Goal: Information Seeking & Learning: Learn about a topic

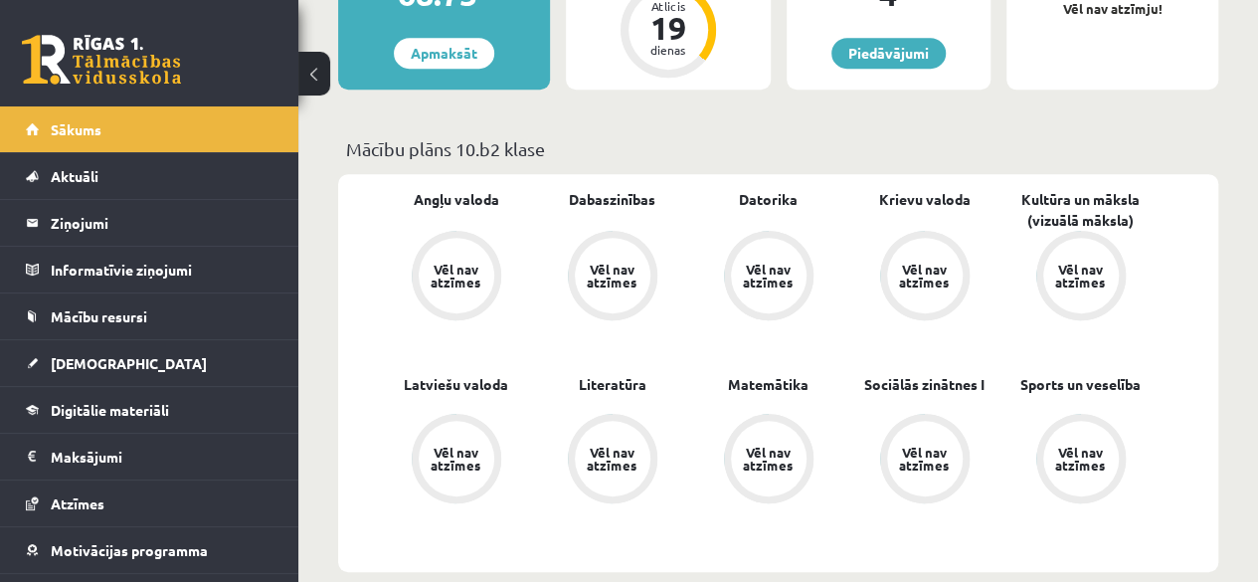
scroll to position [501, 0]
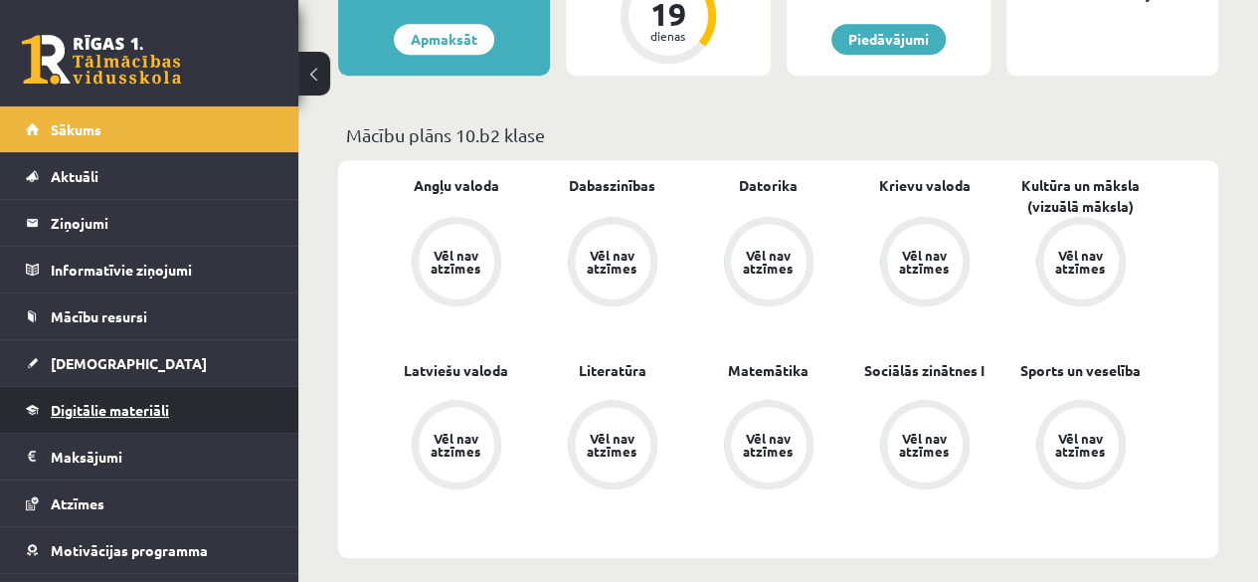
click at [123, 403] on span "Digitālie materiāli" at bounding box center [110, 410] width 118 height 18
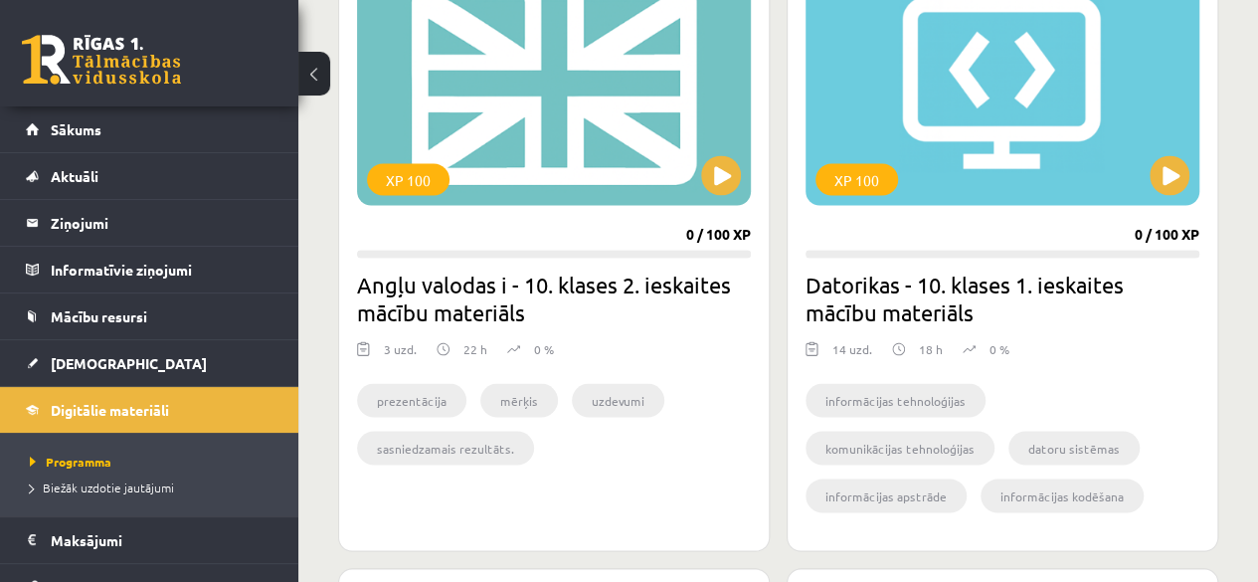
scroll to position [1739, 0]
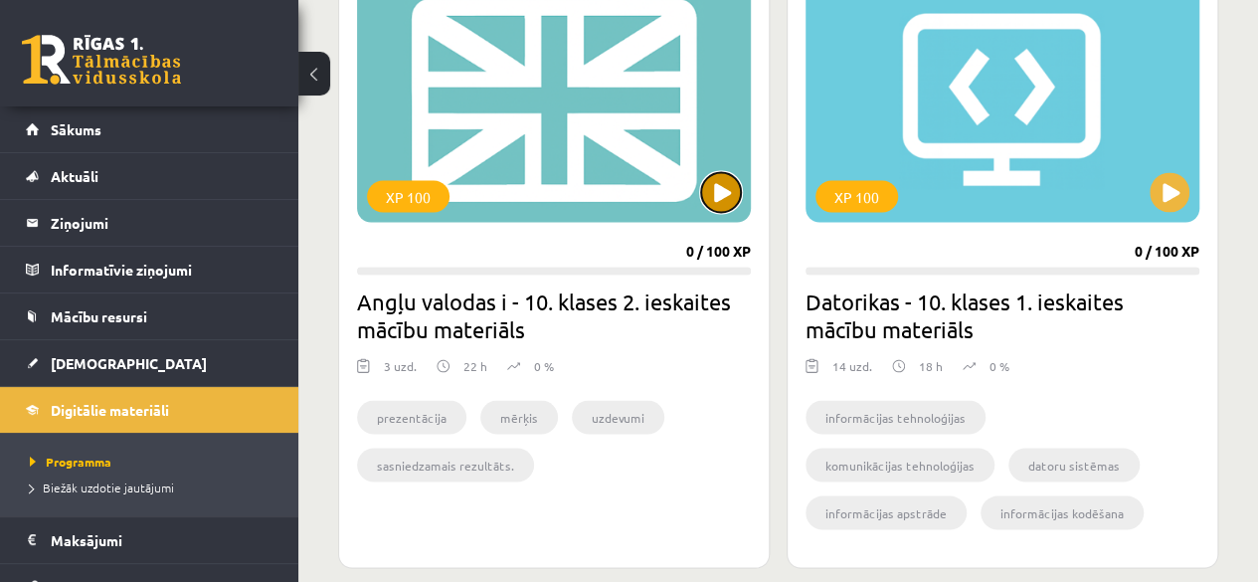
click at [740, 188] on button at bounding box center [721, 192] width 40 height 40
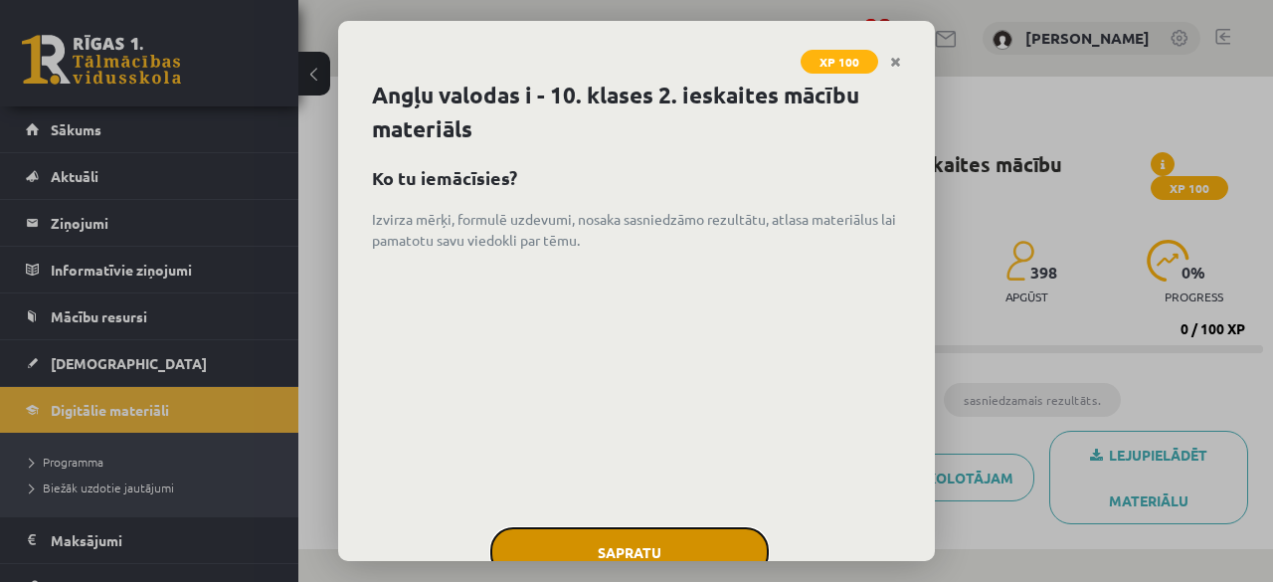
click at [622, 551] on button "Sapratu" at bounding box center [629, 552] width 278 height 50
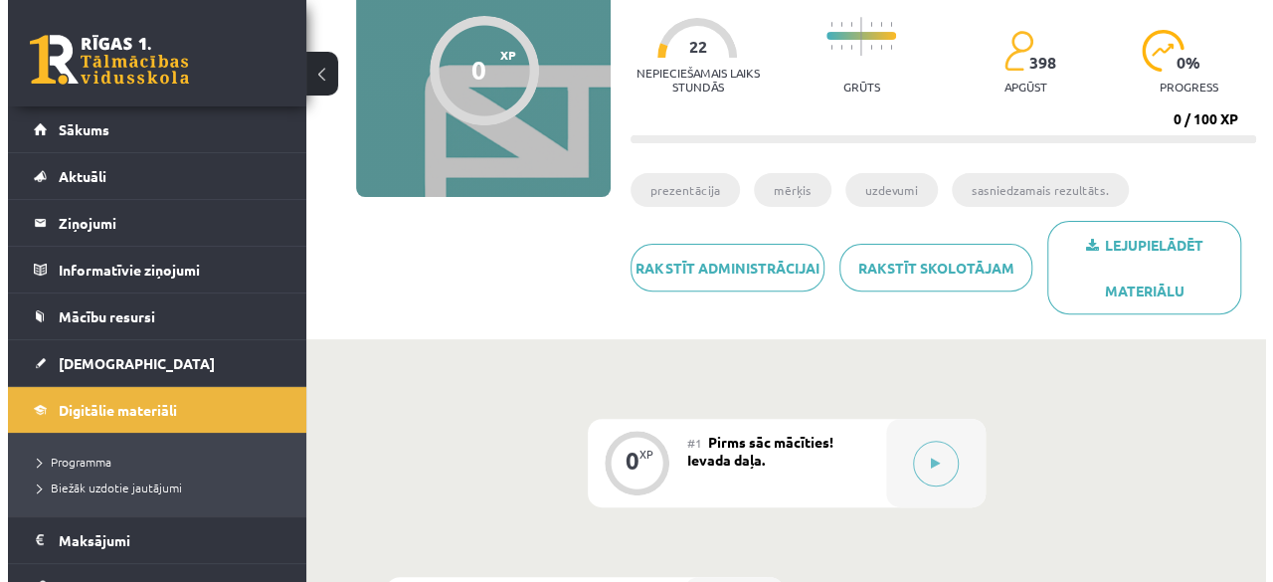
scroll to position [298, 0]
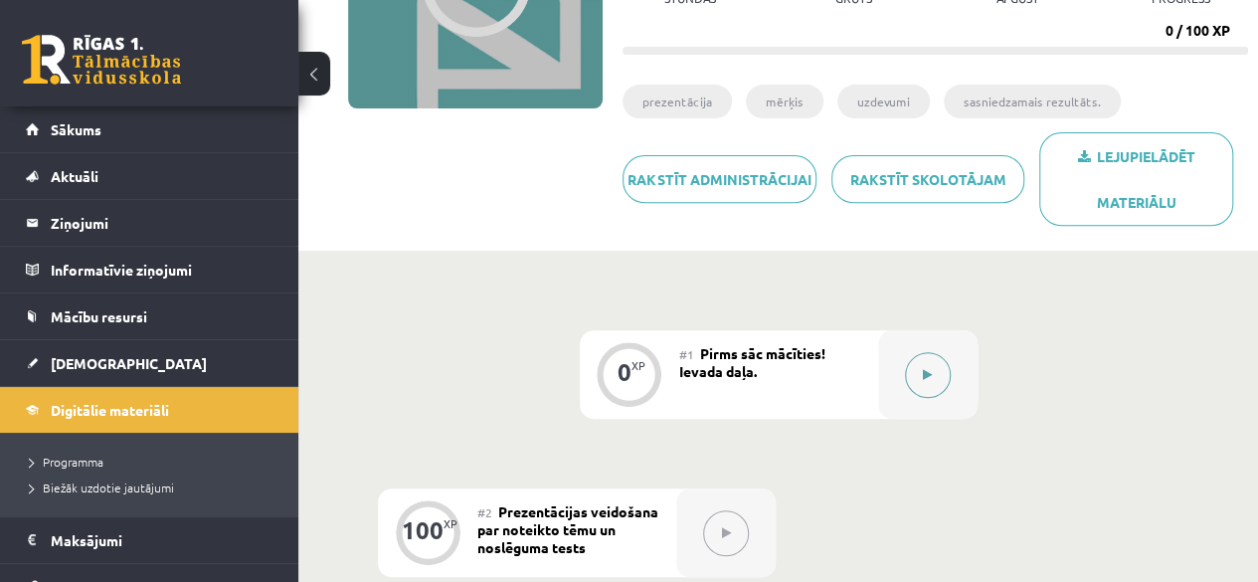
click at [905, 356] on div at bounding box center [927, 374] width 99 height 89
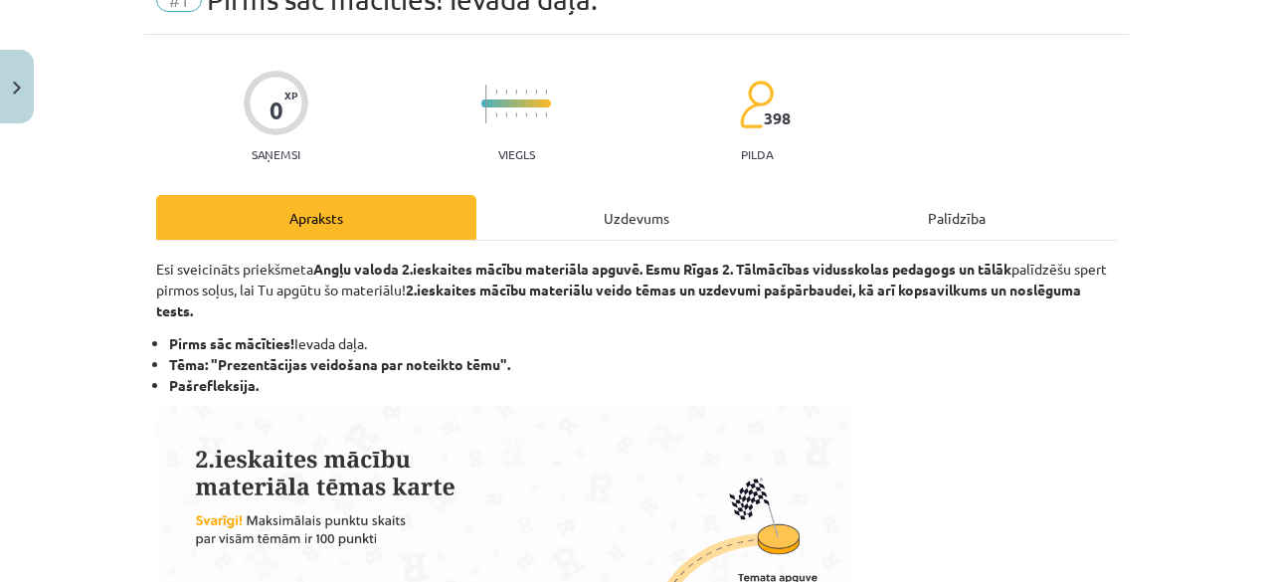
scroll to position [104, 0]
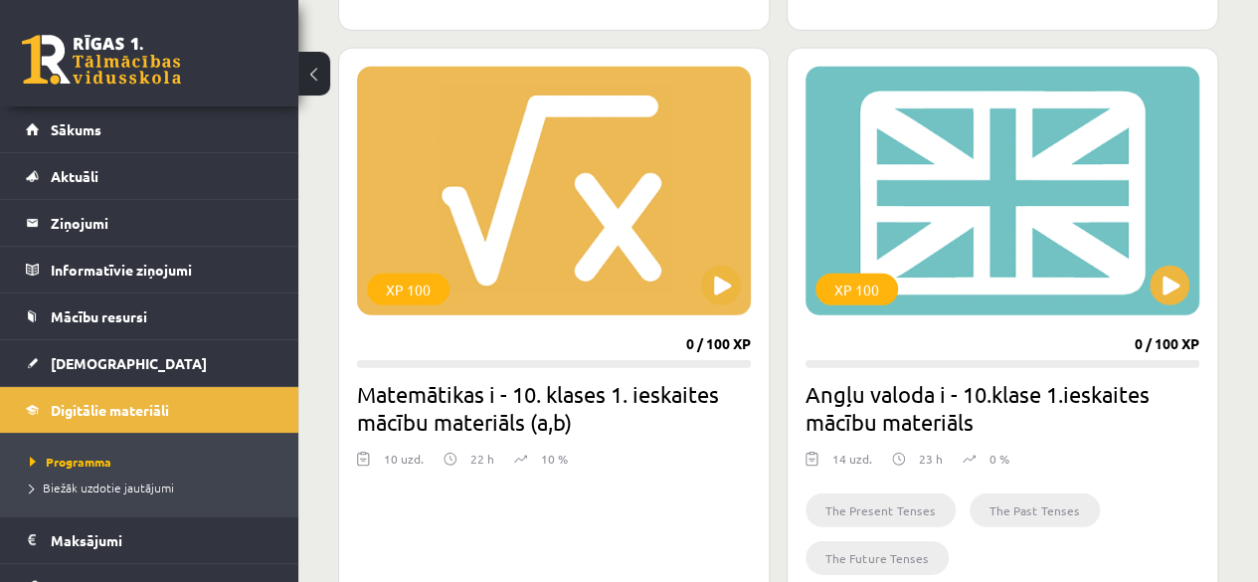
scroll to position [2813, 0]
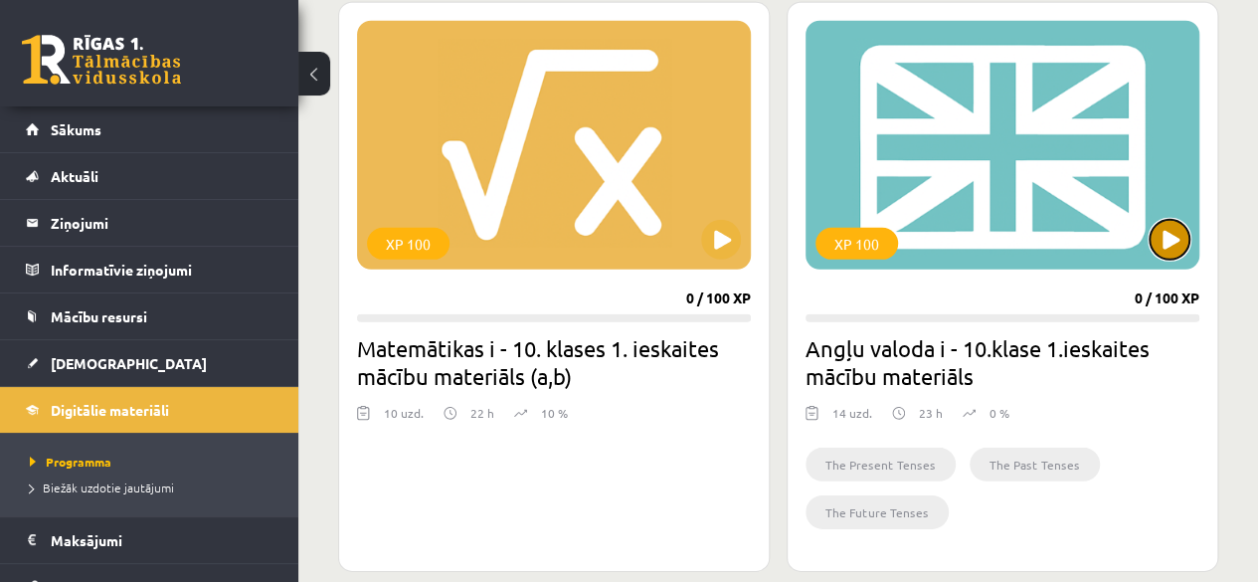
click at [1182, 242] on button at bounding box center [1170, 240] width 40 height 40
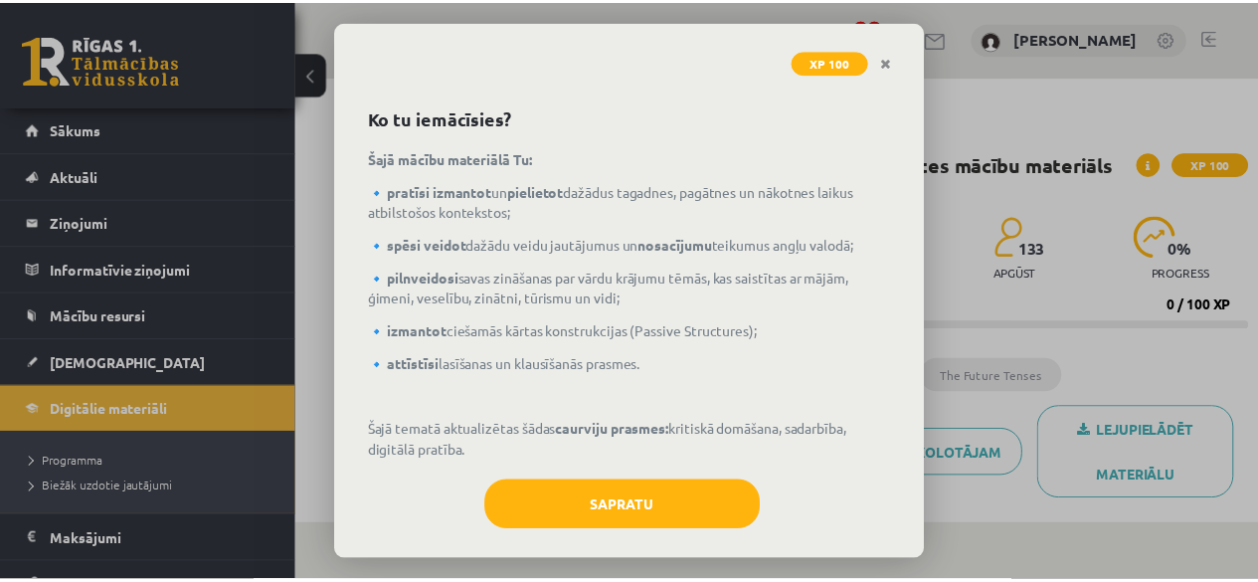
scroll to position [77, 0]
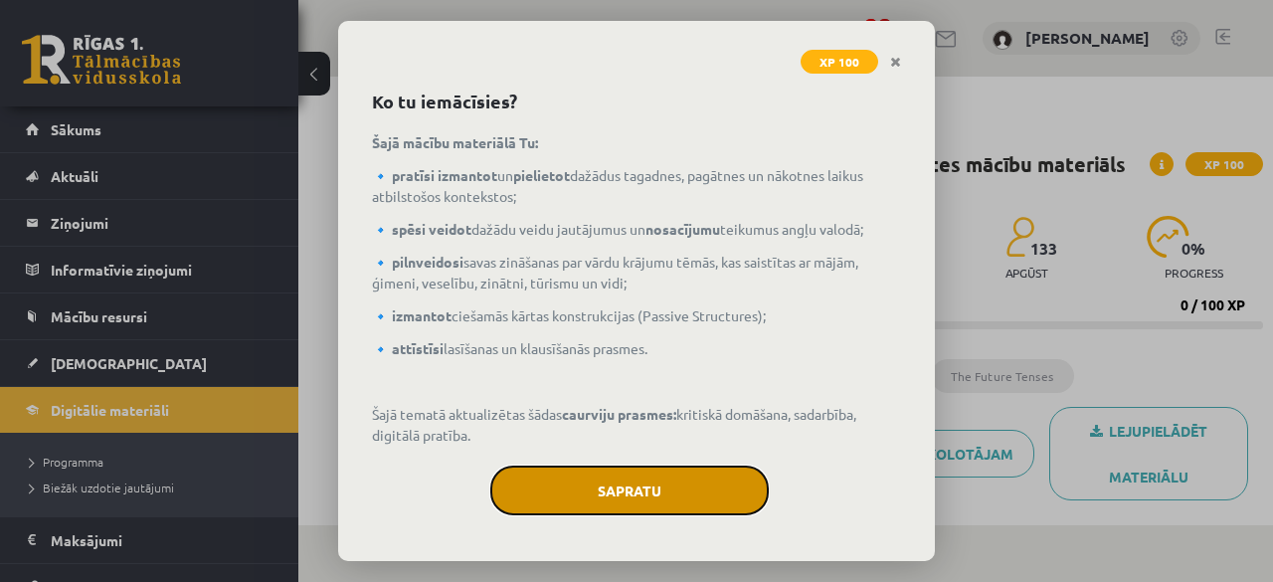
click at [589, 492] on button "Sapratu" at bounding box center [629, 490] width 278 height 50
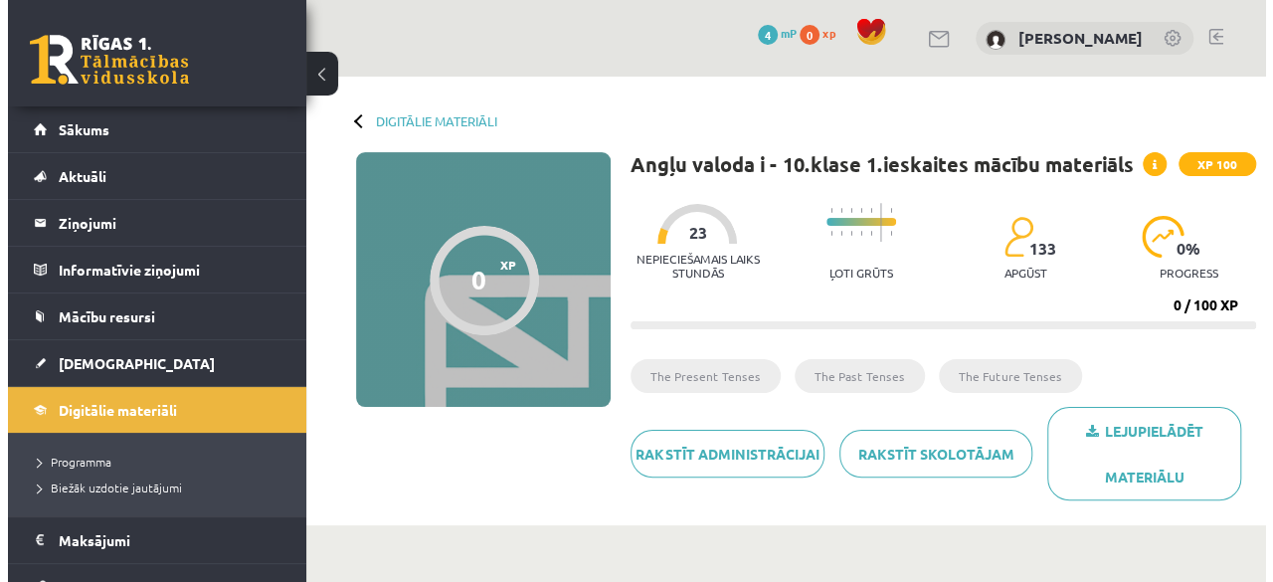
scroll to position [509, 0]
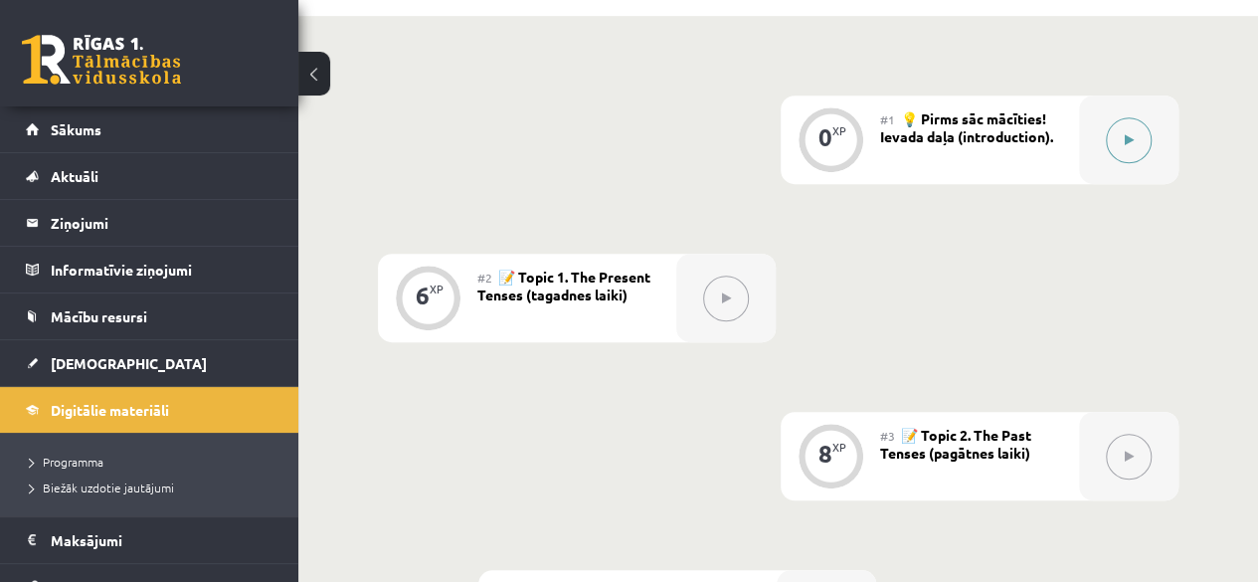
click at [1109, 134] on button at bounding box center [1129, 140] width 46 height 46
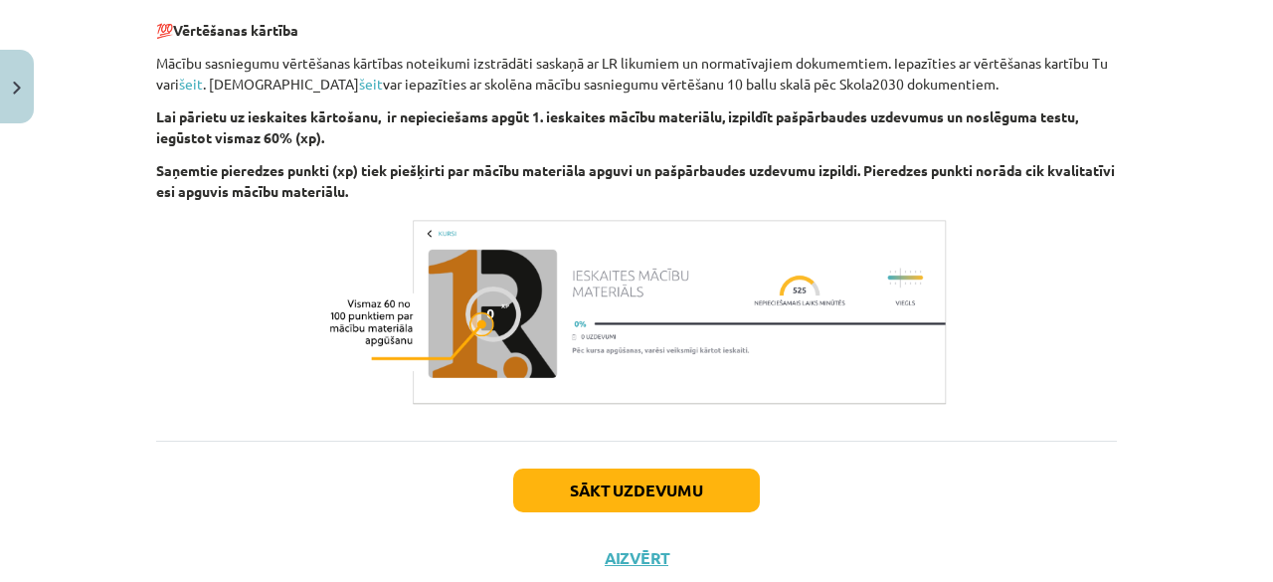
scroll to position [2345, 0]
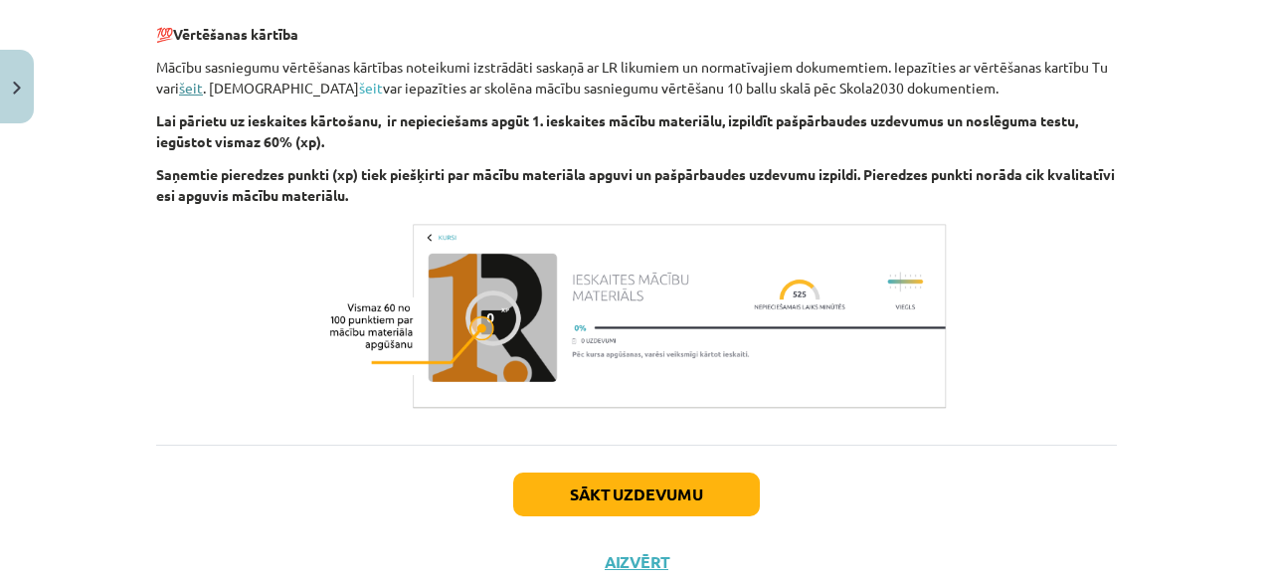
click at [193, 83] on link "šeit" at bounding box center [191, 88] width 24 height 18
click at [359, 90] on link "šeit" at bounding box center [371, 88] width 24 height 18
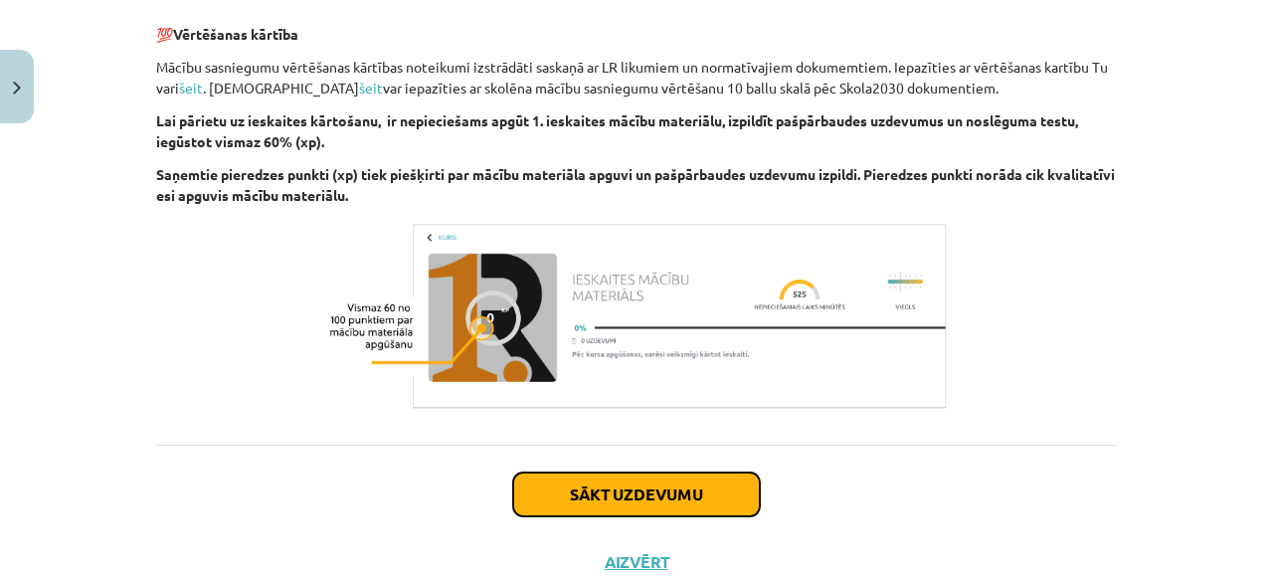
click at [635, 504] on button "Sākt uzdevumu" at bounding box center [636, 494] width 247 height 44
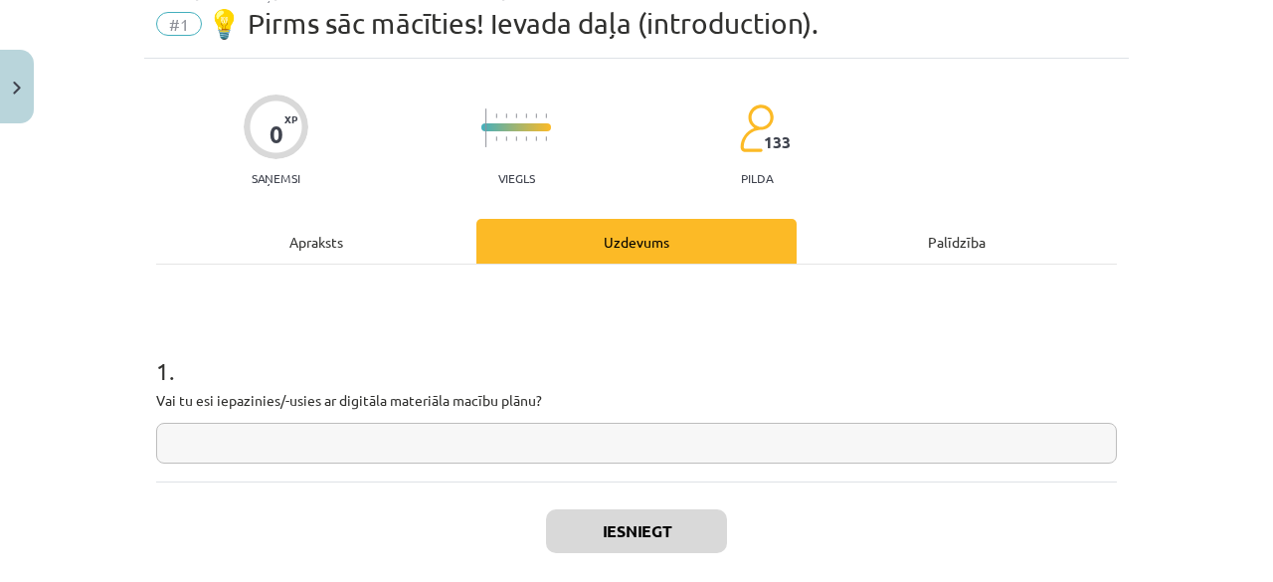
scroll to position [50, 0]
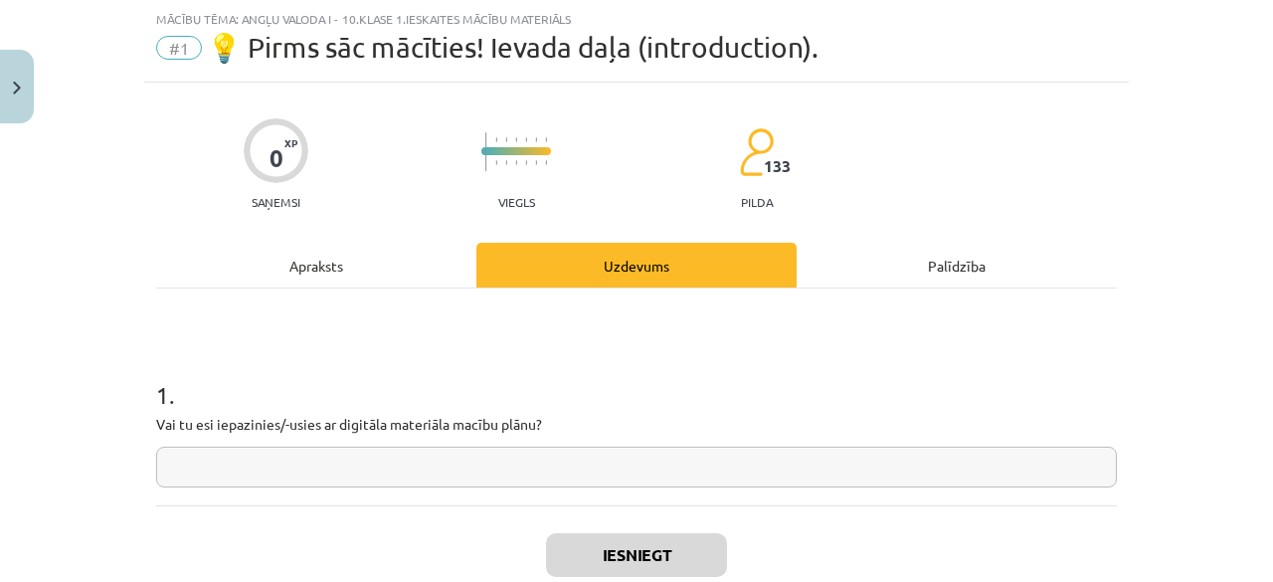
click at [508, 480] on input "text" at bounding box center [636, 467] width 961 height 41
type input "**"
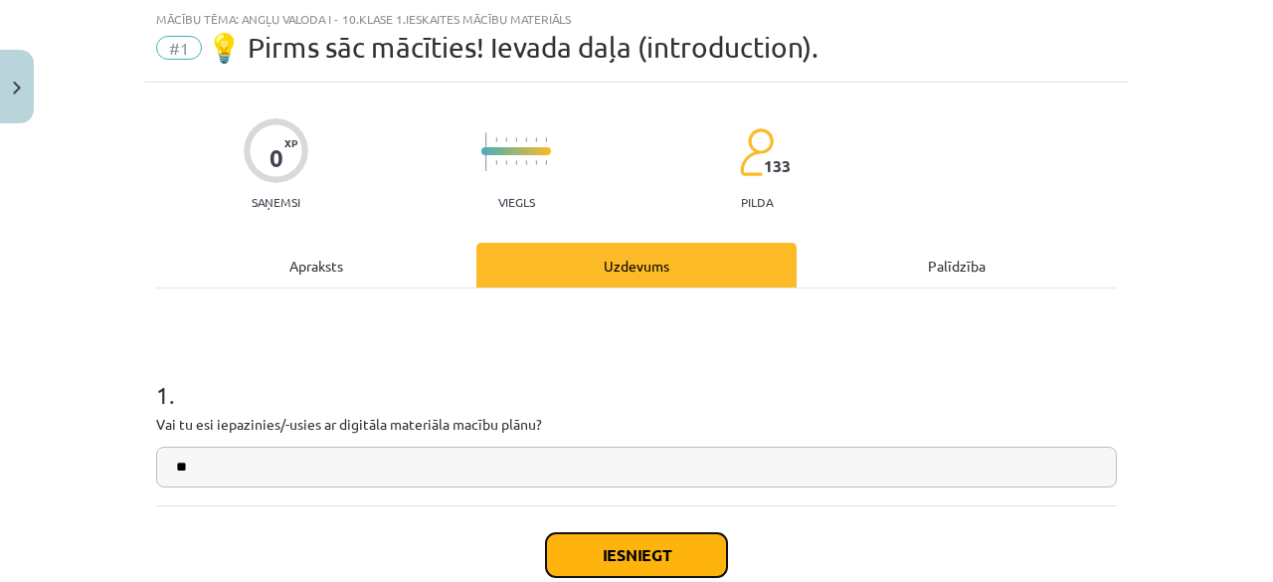
click at [643, 557] on button "Iesniegt" at bounding box center [636, 555] width 181 height 44
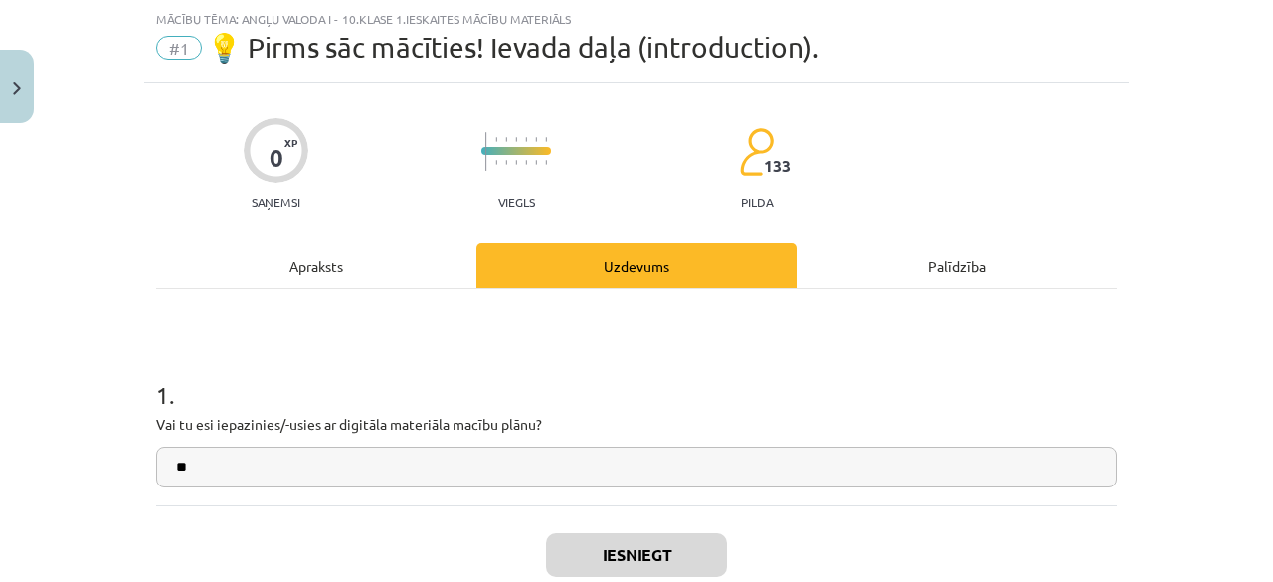
scroll to position [173, 0]
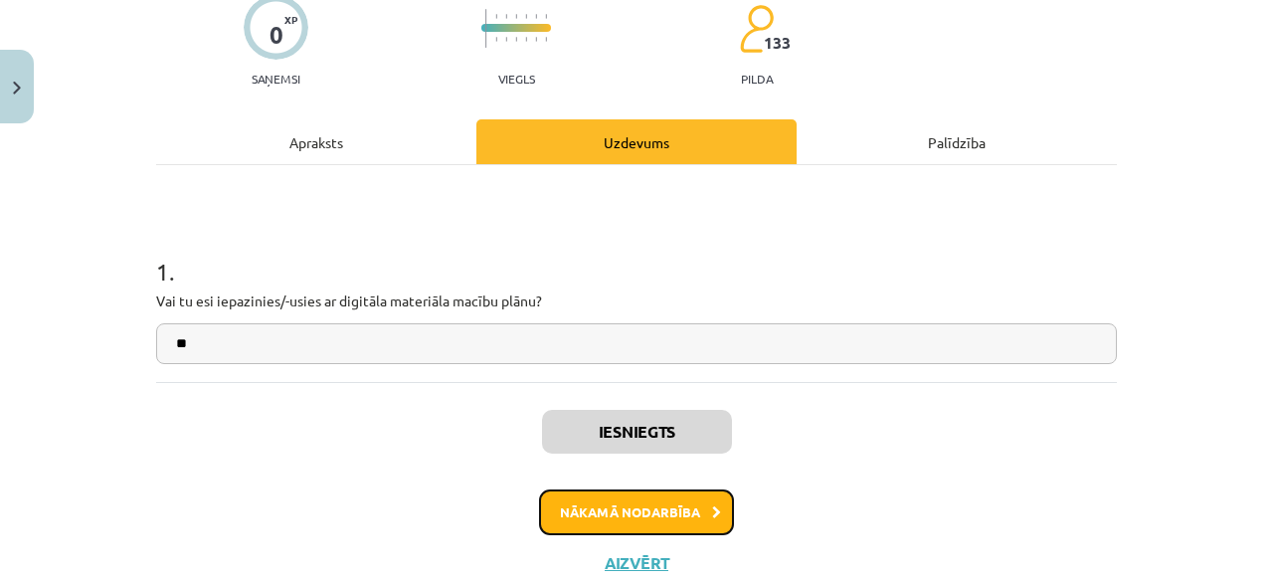
click at [648, 521] on button "Nākamā nodarbība" at bounding box center [636, 512] width 195 height 46
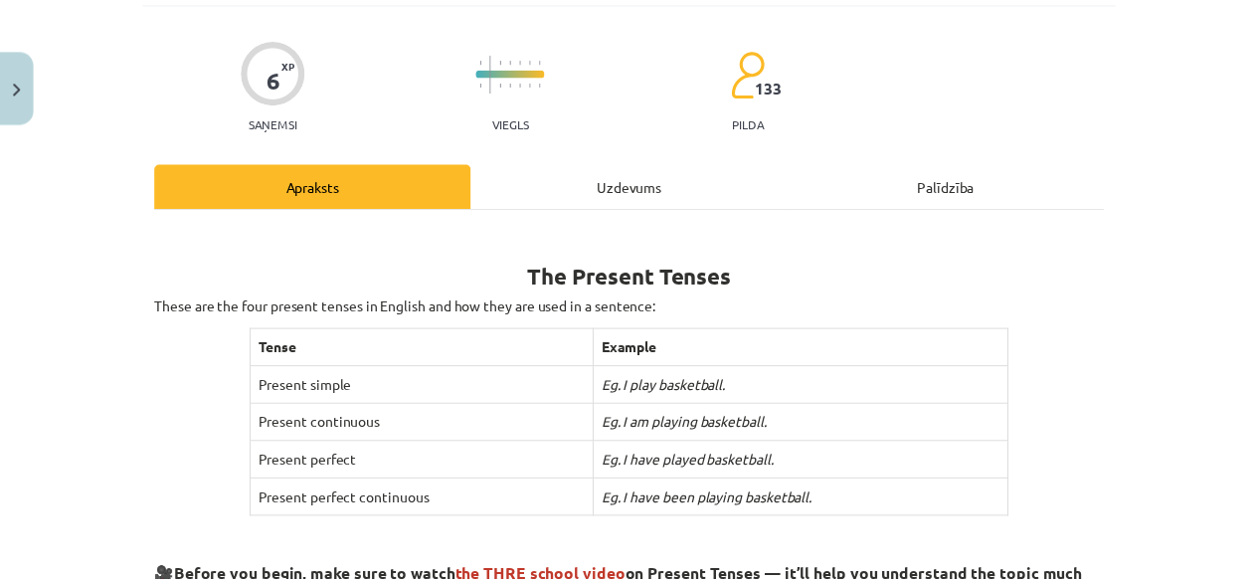
scroll to position [0, 0]
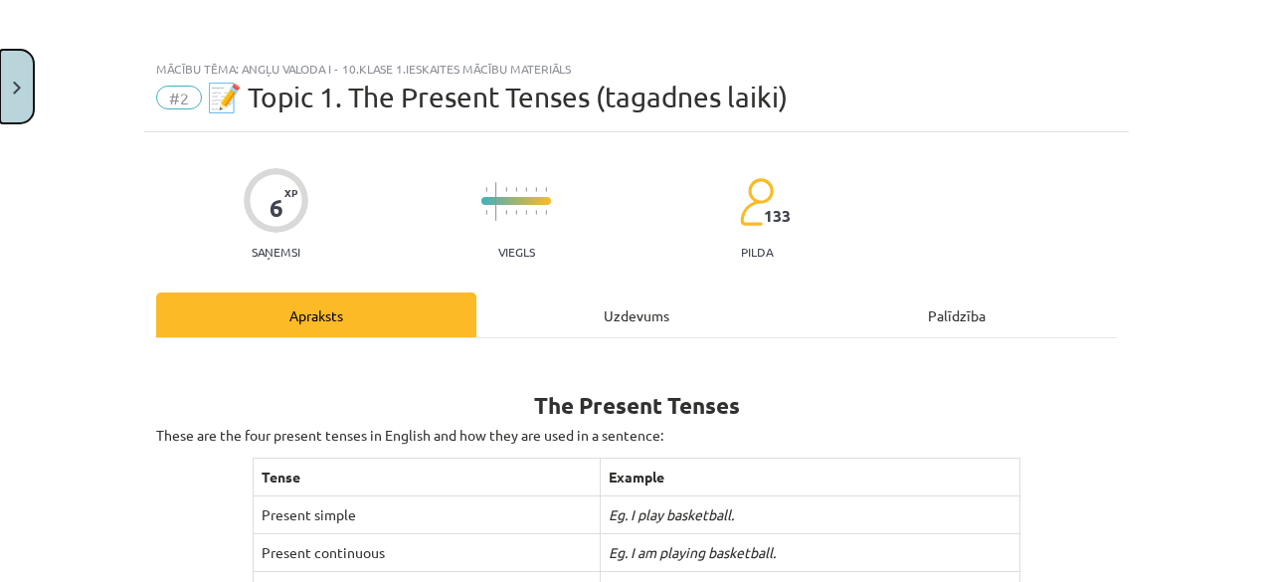
click at [12, 68] on button "Close" at bounding box center [17, 87] width 34 height 74
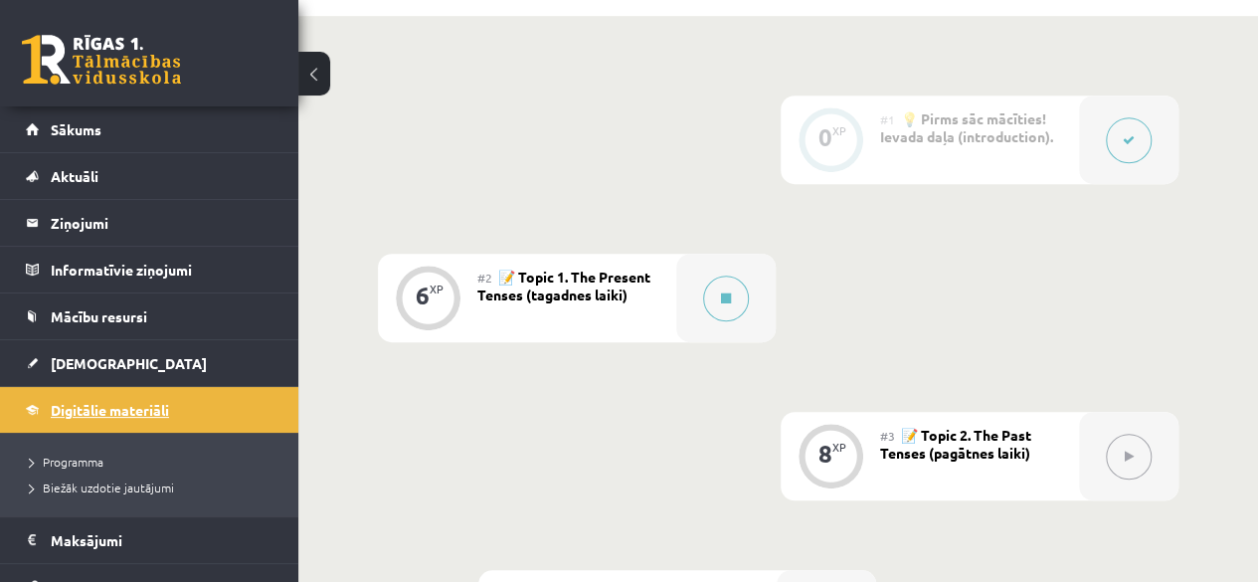
click at [101, 420] on link "Digitālie materiāli" at bounding box center [150, 410] width 248 height 46
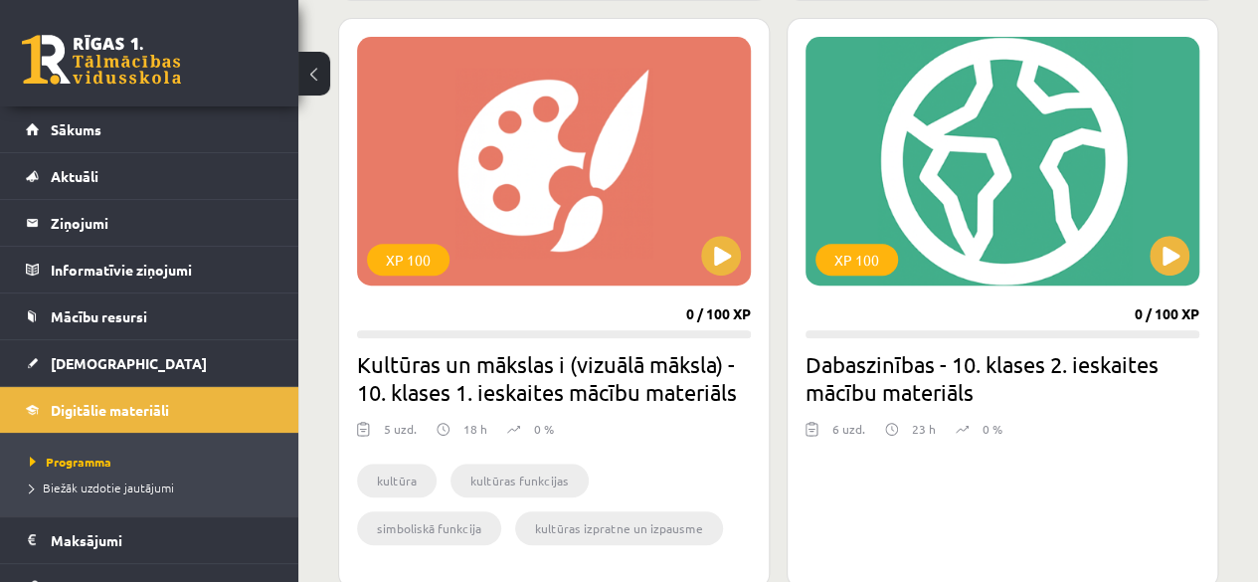
scroll to position [3940, 0]
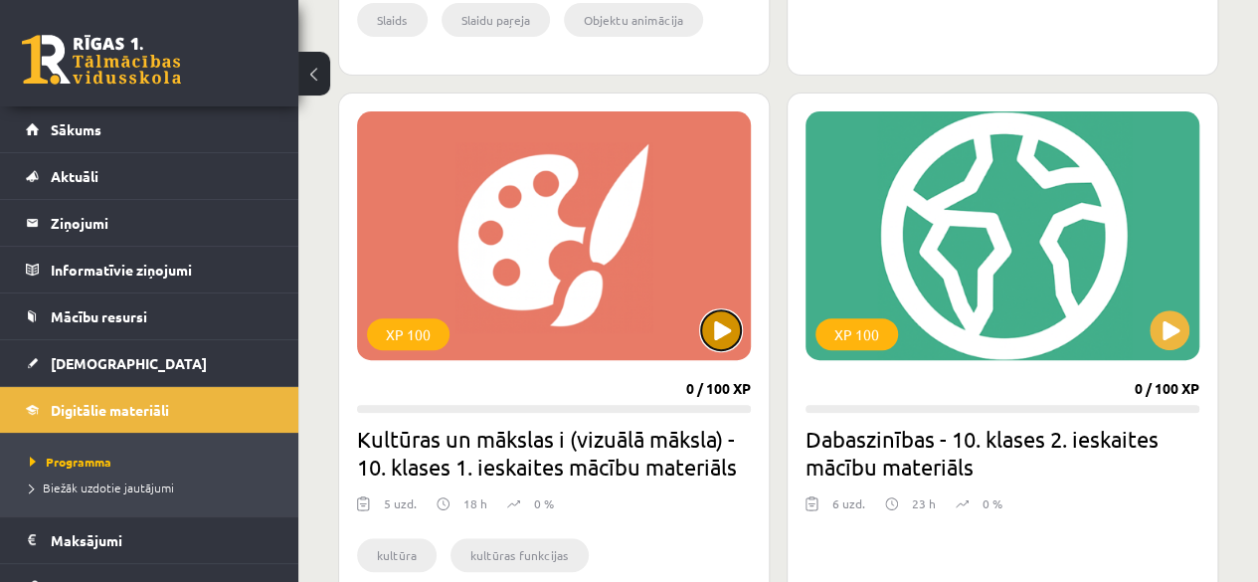
click at [728, 329] on button at bounding box center [721, 330] width 40 height 40
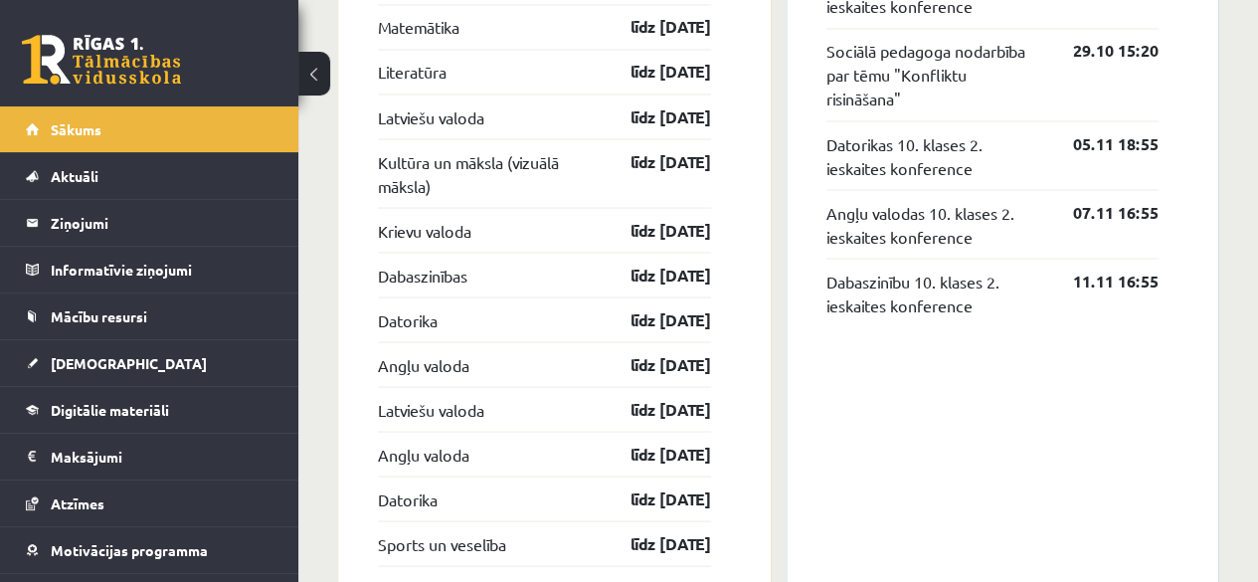
scroll to position [1737, 0]
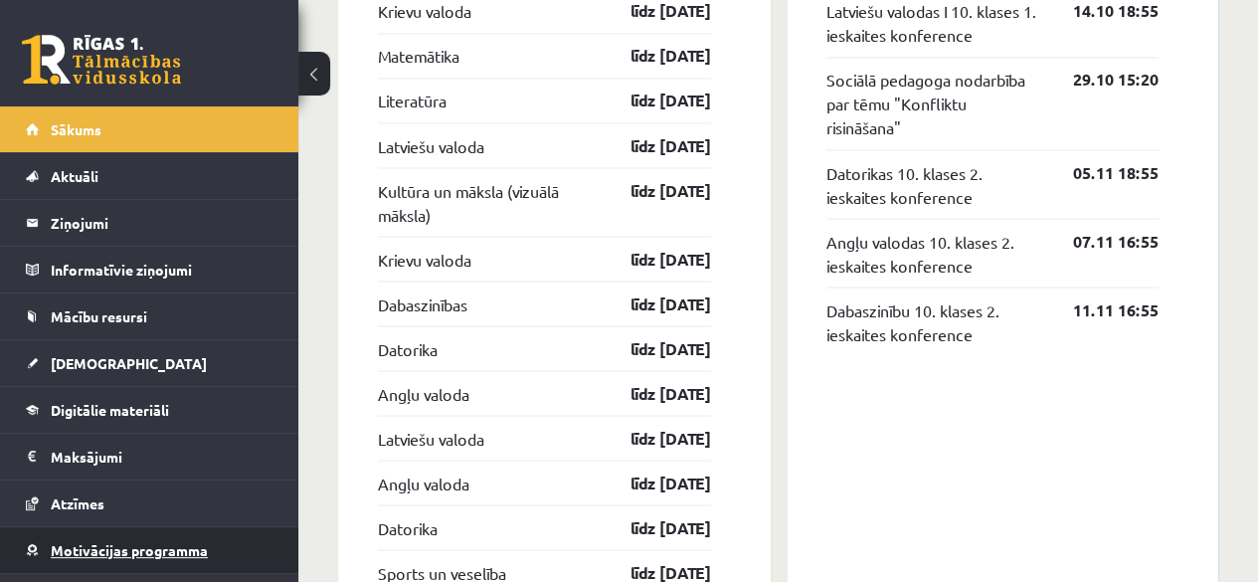
click at [102, 553] on span "Motivācijas programma" at bounding box center [129, 550] width 157 height 18
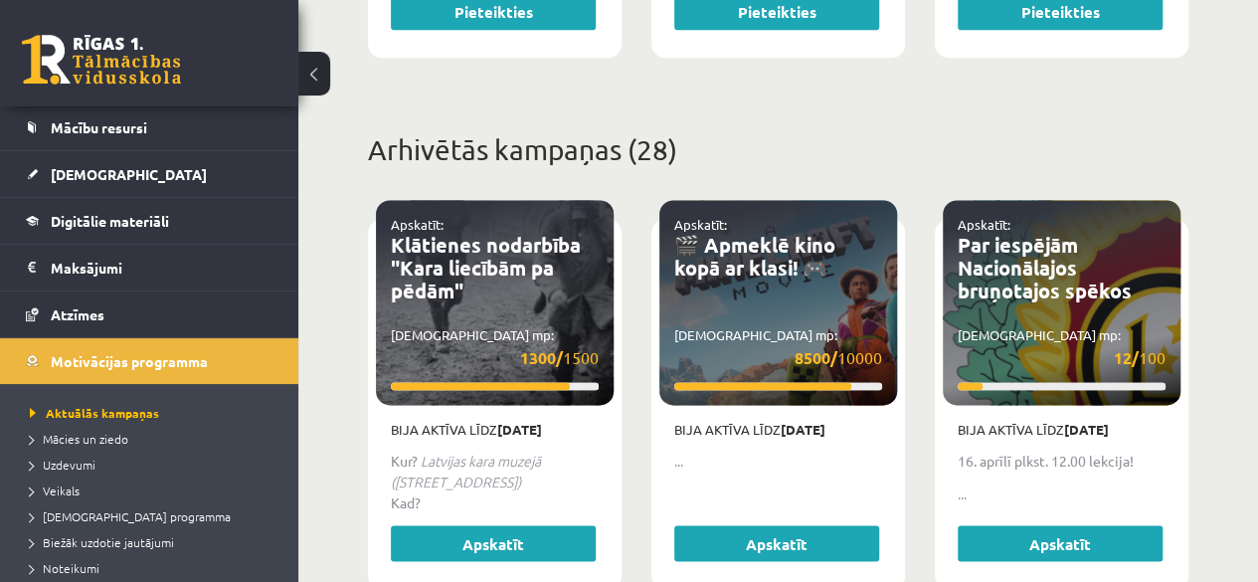
scroll to position [198, 0]
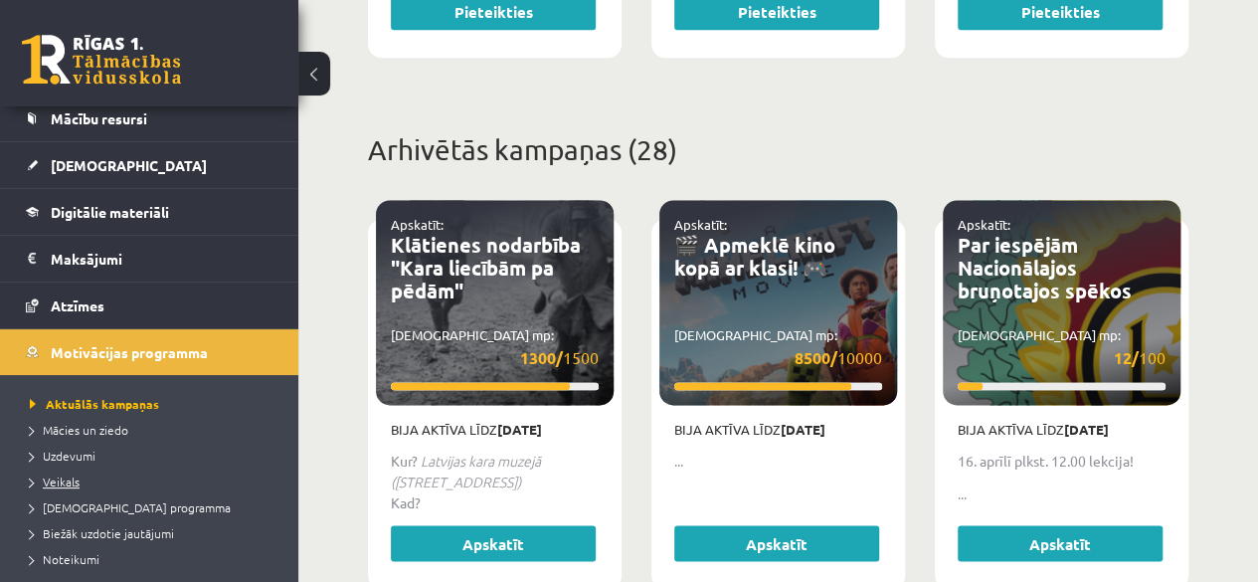
click at [68, 479] on span "Veikals" at bounding box center [55, 481] width 50 height 16
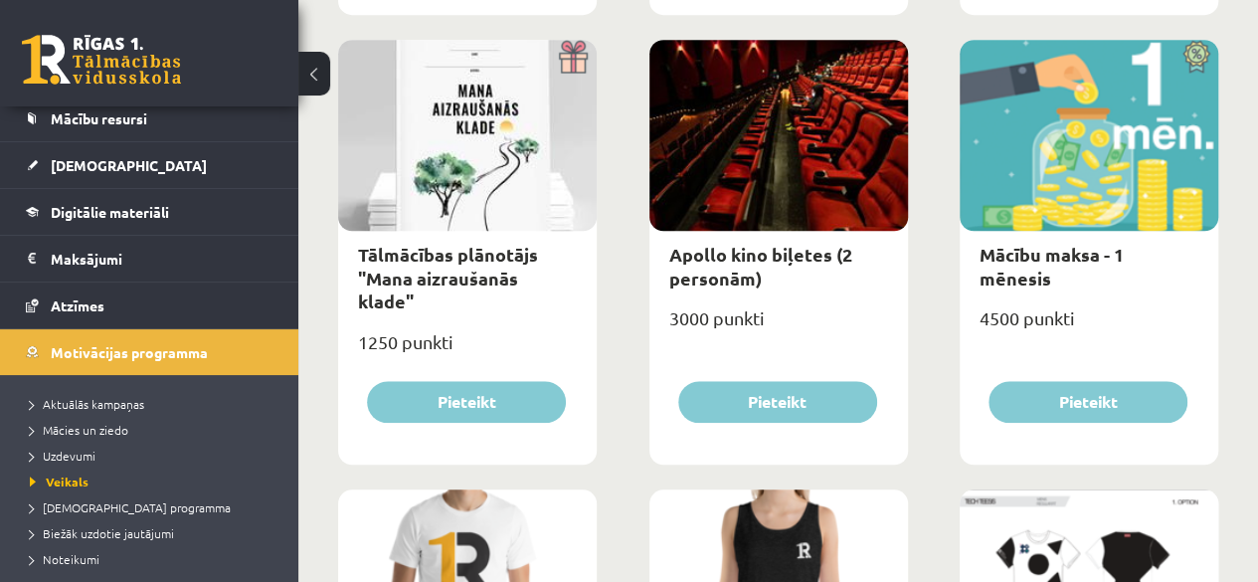
scroll to position [694, 0]
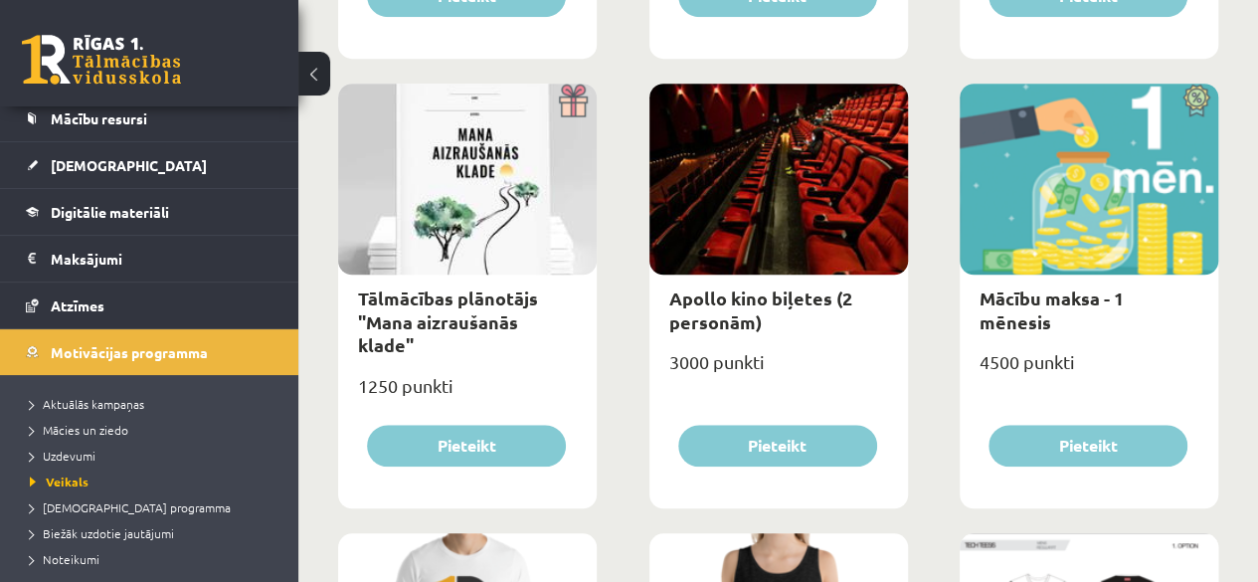
click at [823, 224] on div at bounding box center [778, 179] width 259 height 191
click at [710, 294] on link "Apollo kino biļetes (2 personām)" at bounding box center [760, 309] width 183 height 46
type input "*"
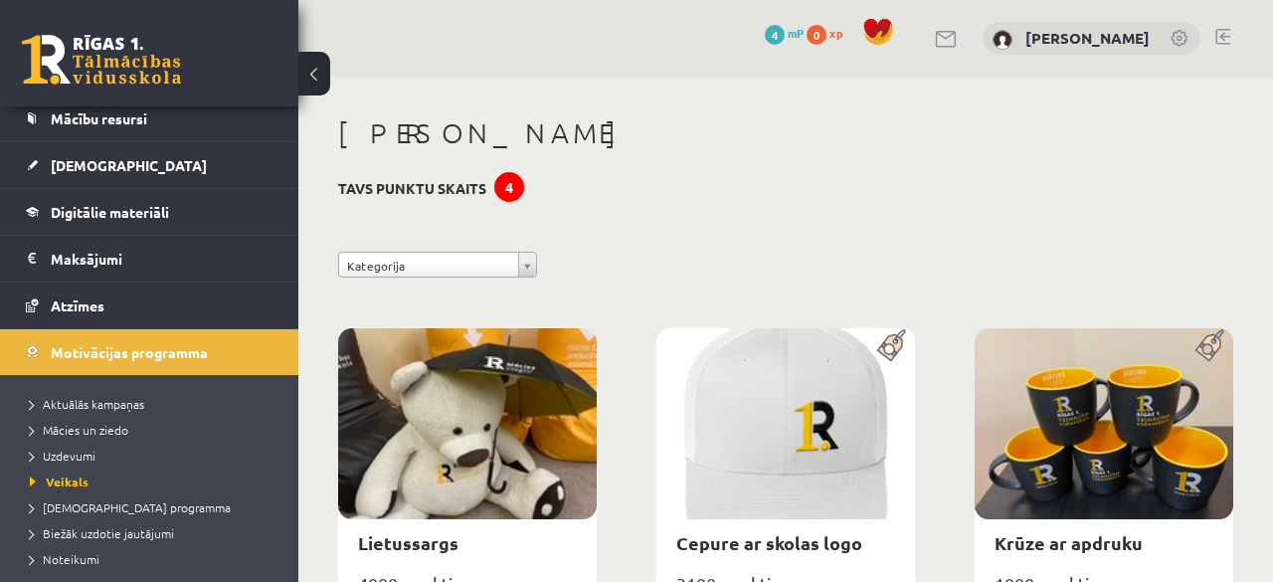
select select "**********"
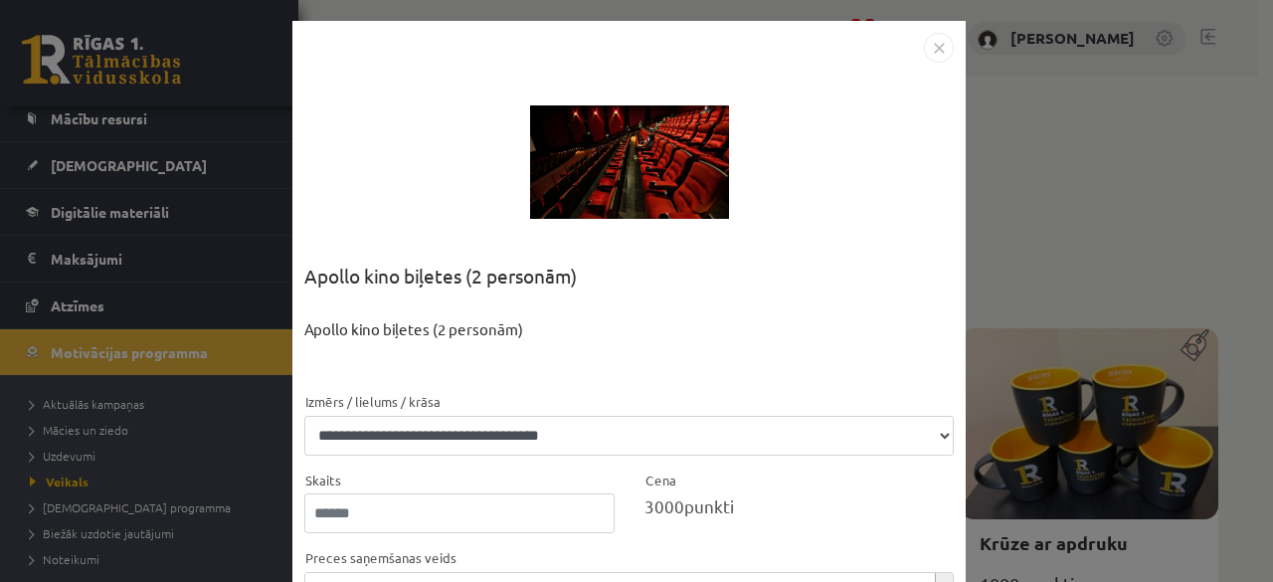
click at [924, 47] on img "Close" at bounding box center [939, 48] width 30 height 30
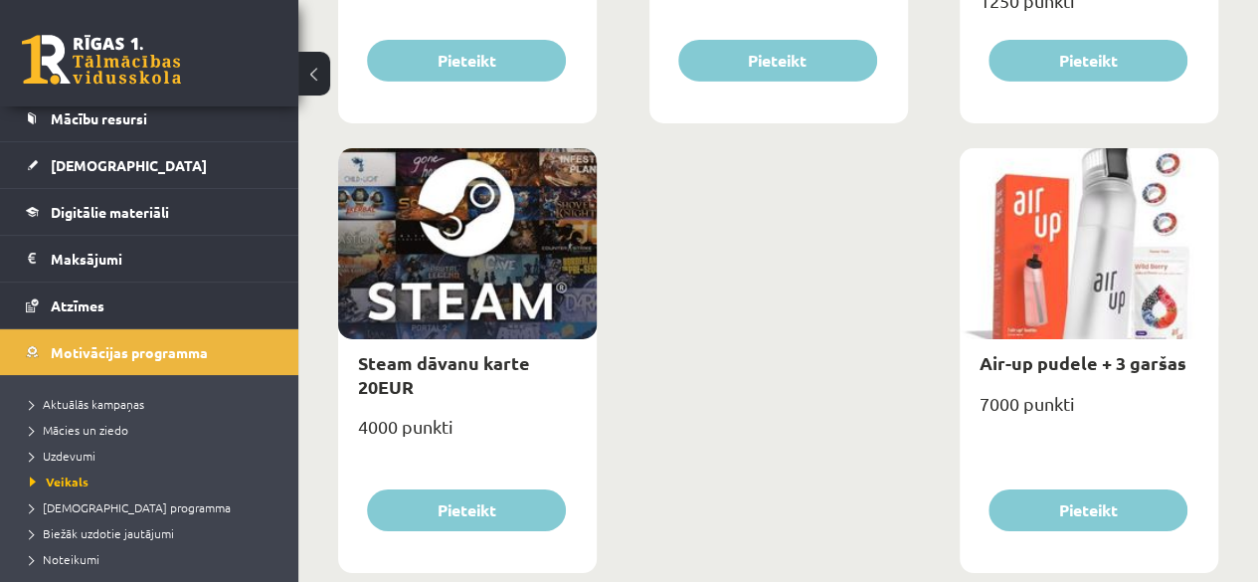
scroll to position [3373, 0]
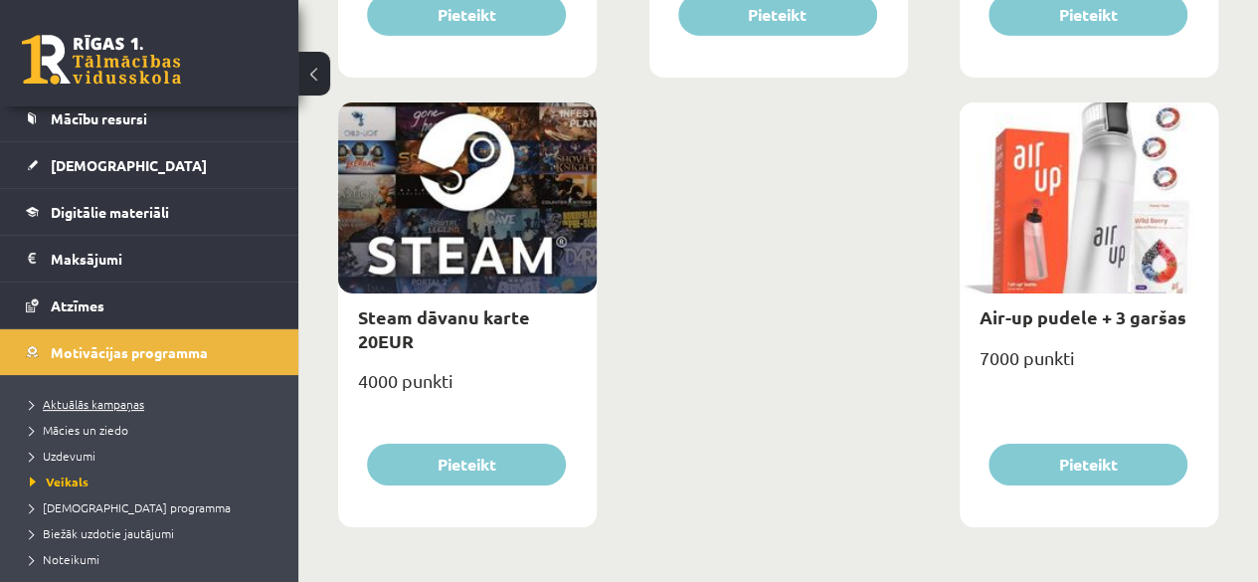
click at [138, 399] on span "Aktuālās kampaņas" at bounding box center [87, 404] width 114 height 16
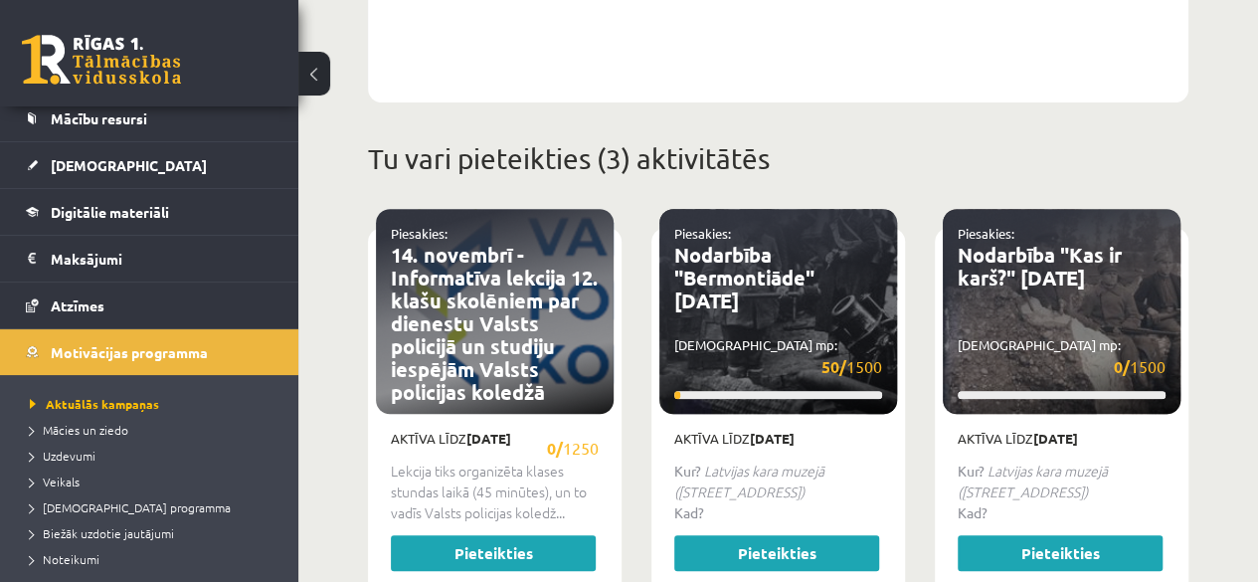
scroll to position [943, 0]
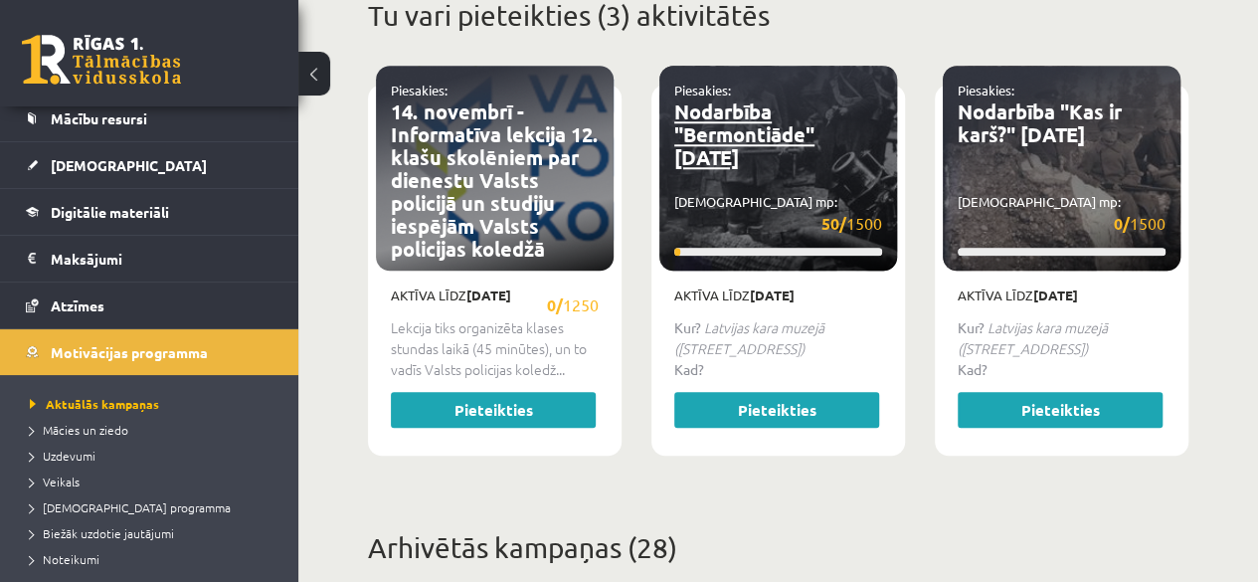
click at [730, 124] on link "Nodarbība "Bermontiāde" 30.10.2025" at bounding box center [744, 134] width 140 height 72
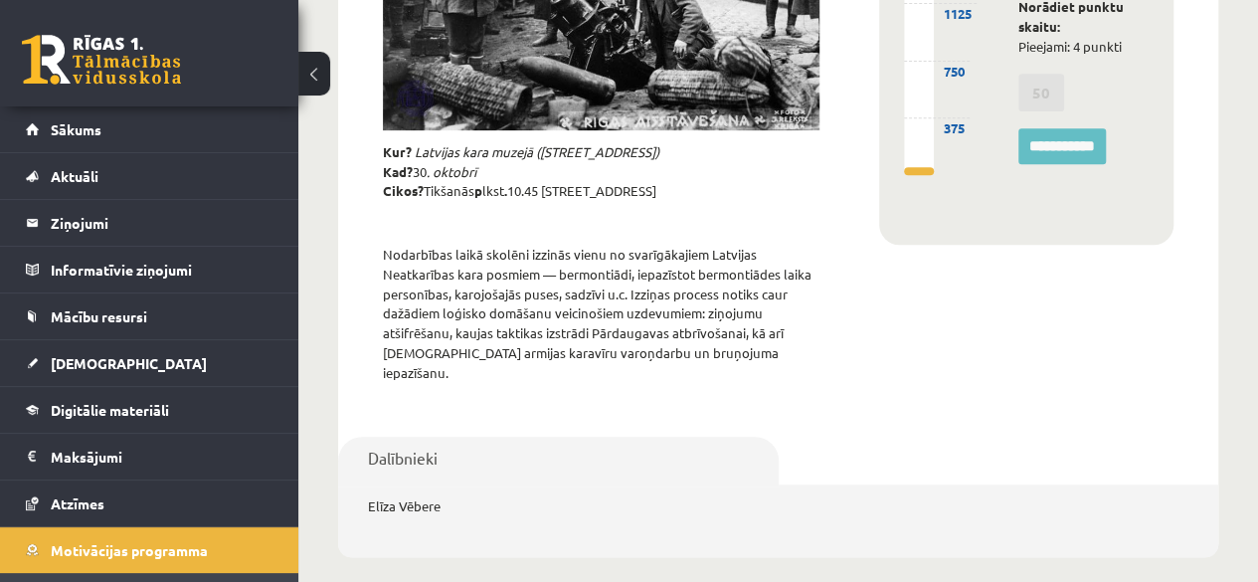
scroll to position [227, 0]
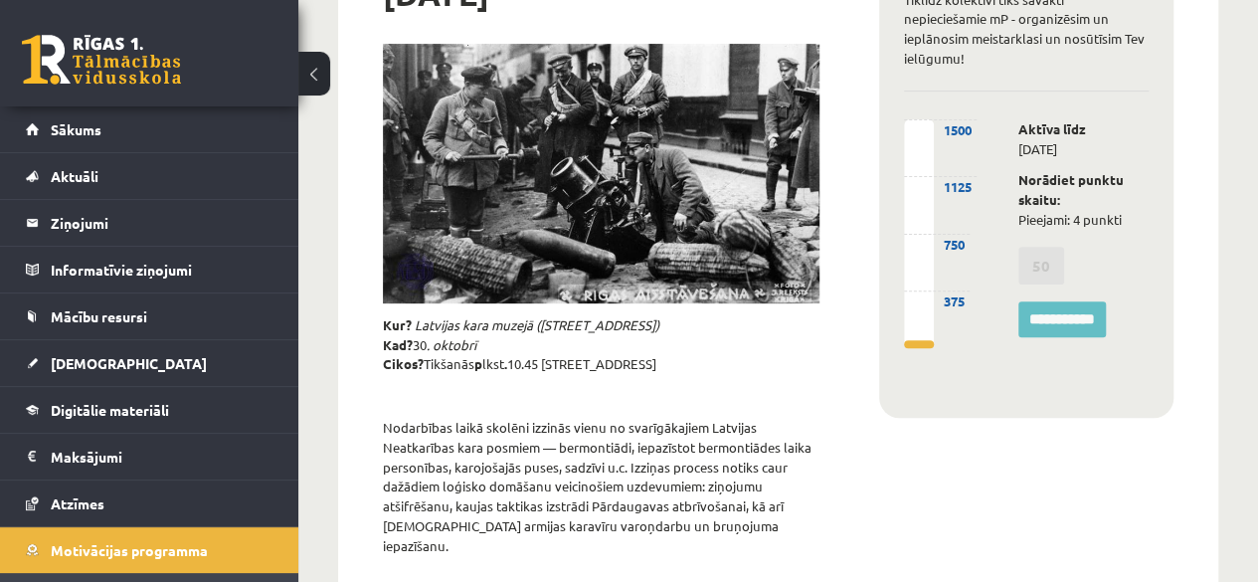
click at [819, 137] on img at bounding box center [601, 174] width 437 height 260
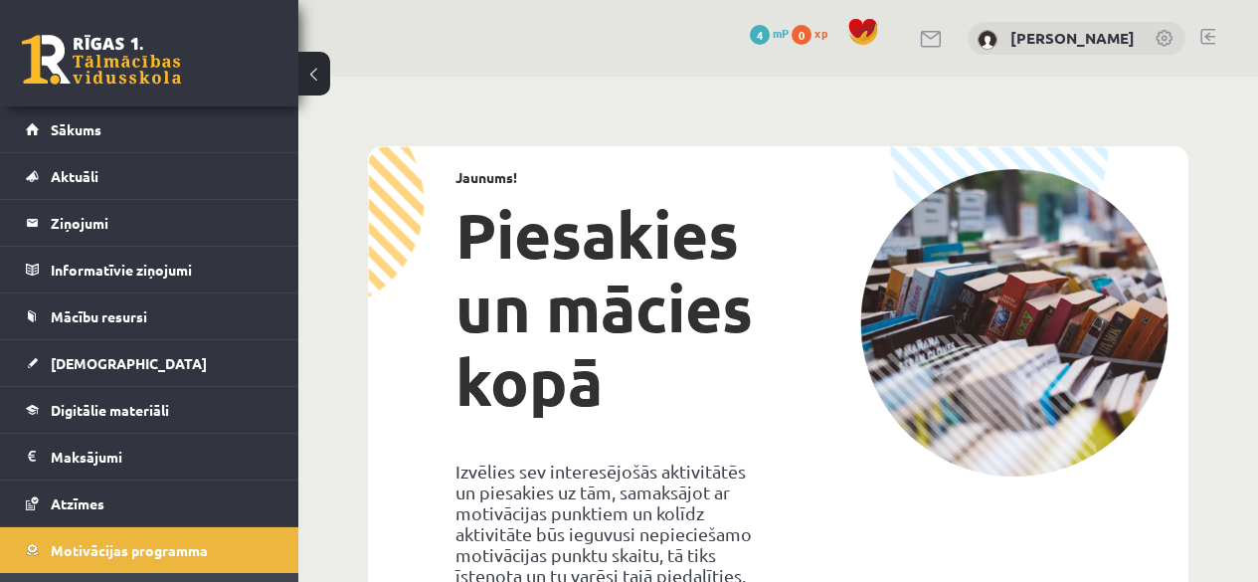
scroll to position [937, 0]
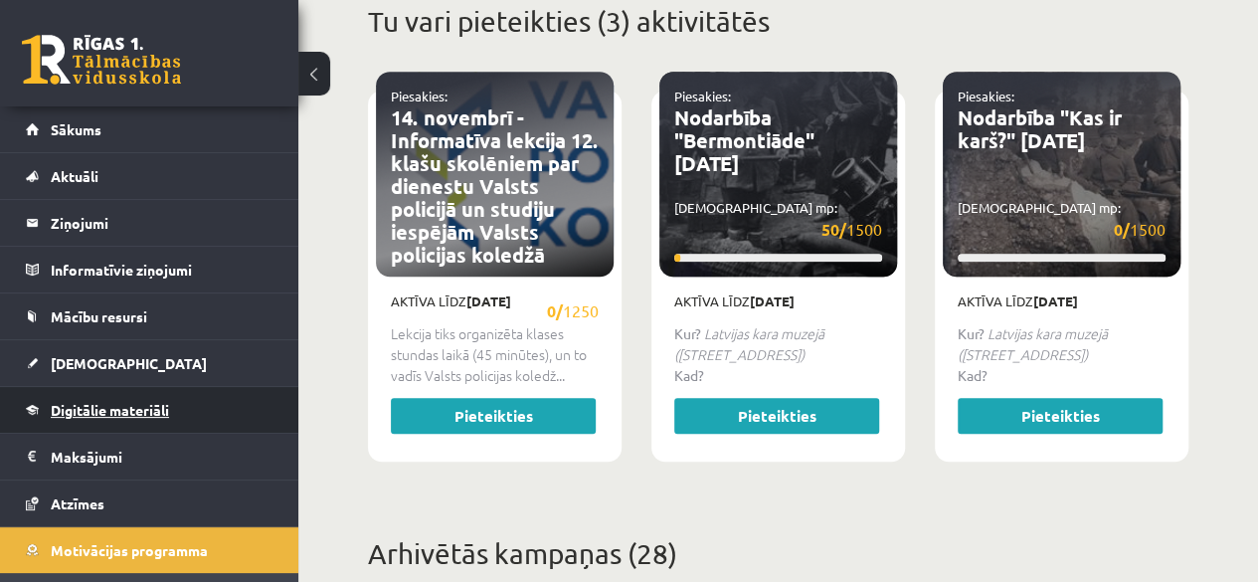
click at [88, 391] on link "Digitālie materiāli" at bounding box center [150, 410] width 248 height 46
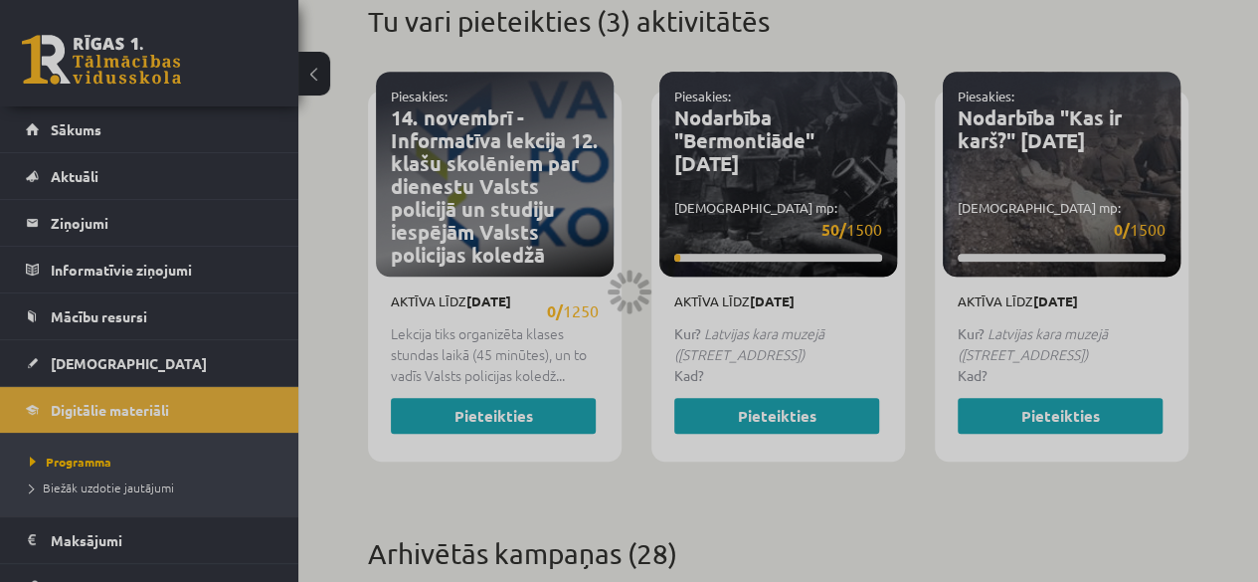
click at [1050, 281] on div at bounding box center [629, 291] width 1258 height 582
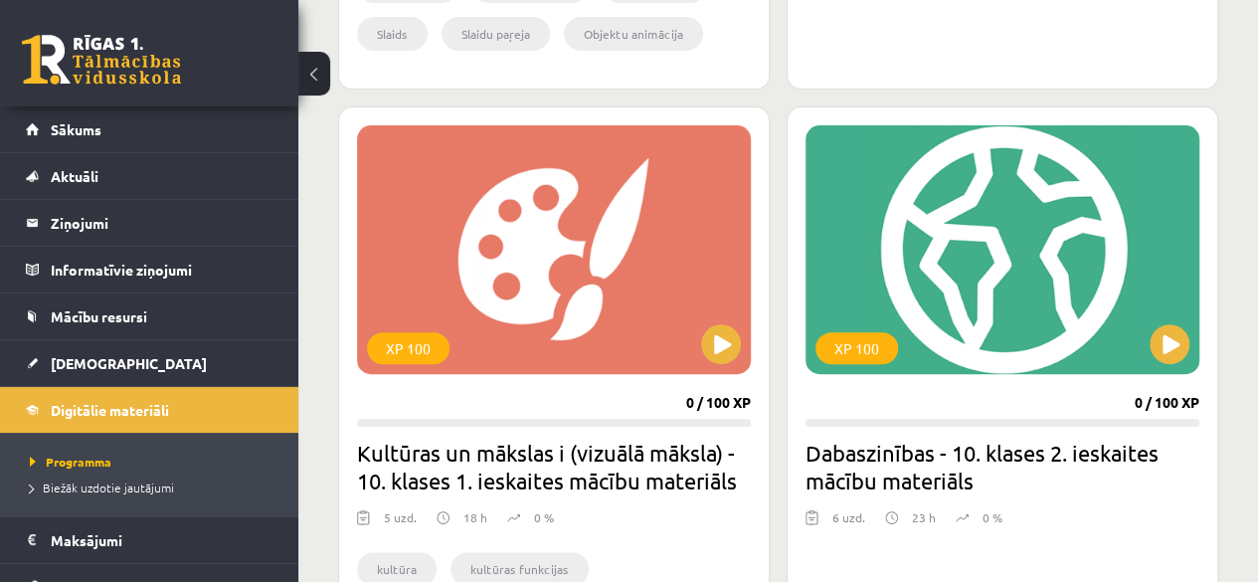
scroll to position [3897, 0]
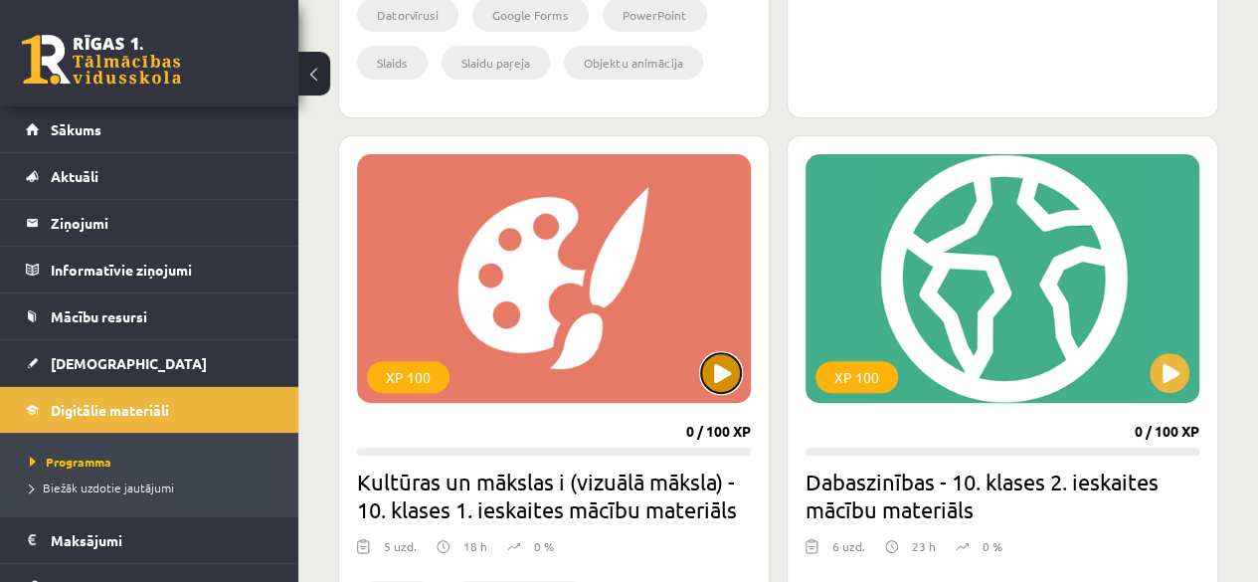
click at [718, 364] on button at bounding box center [721, 373] width 40 height 40
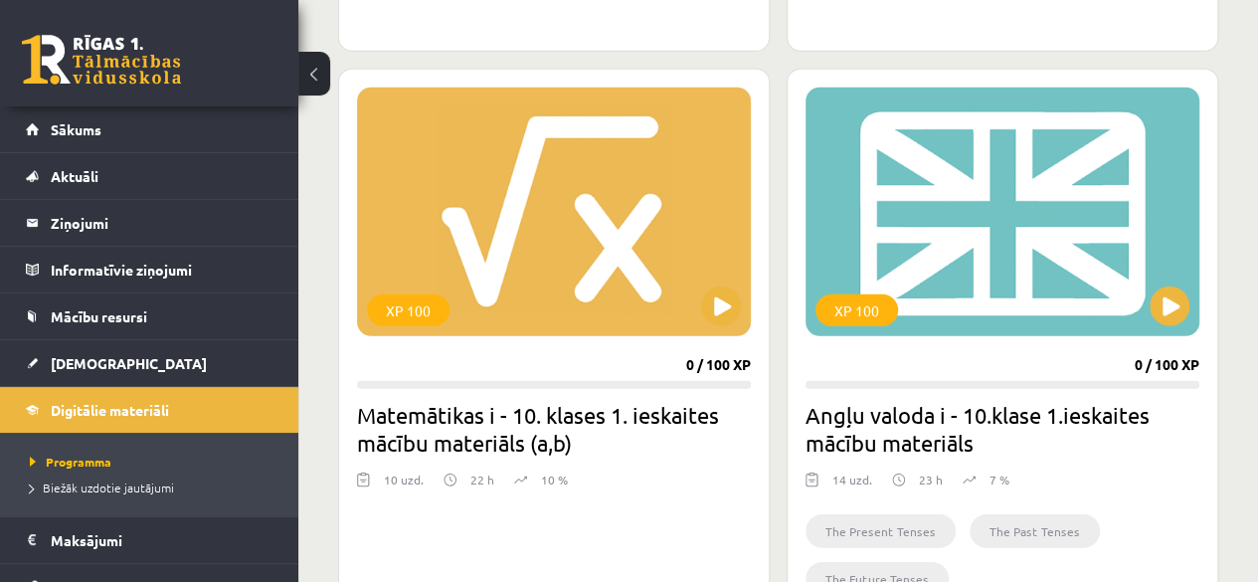
scroll to position [2757, 0]
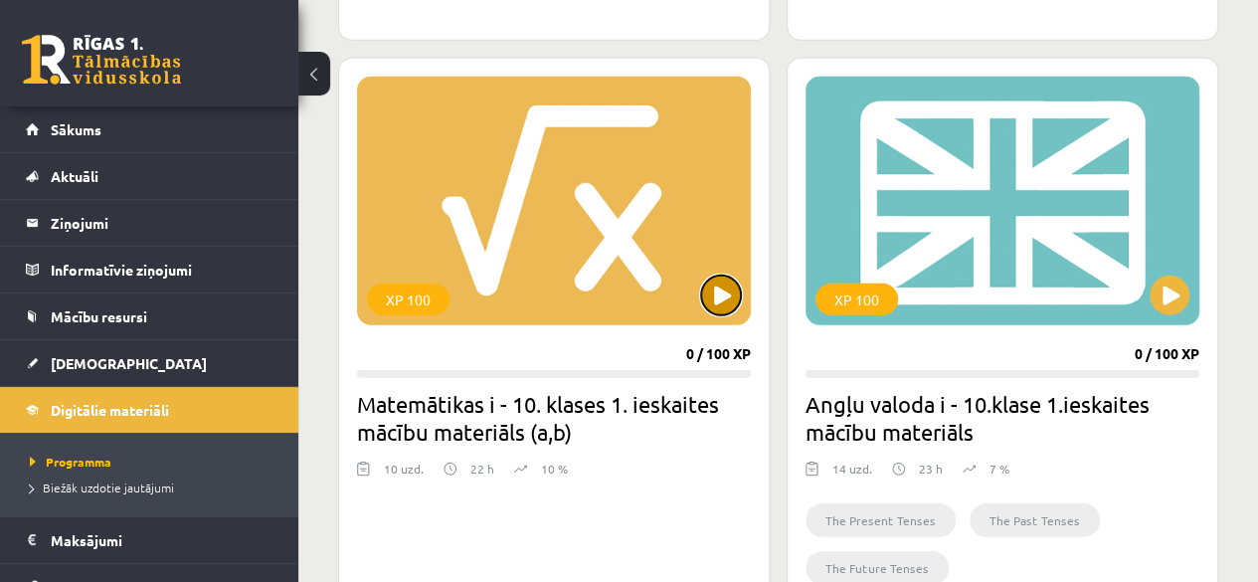
click at [708, 300] on button at bounding box center [721, 296] width 40 height 40
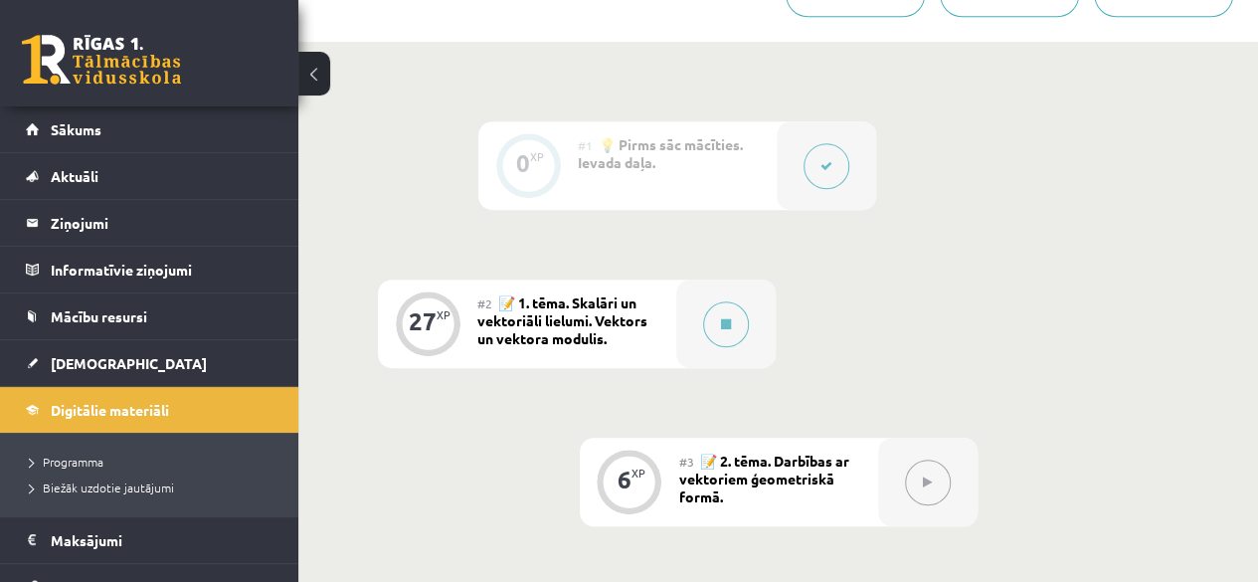
scroll to position [469, 0]
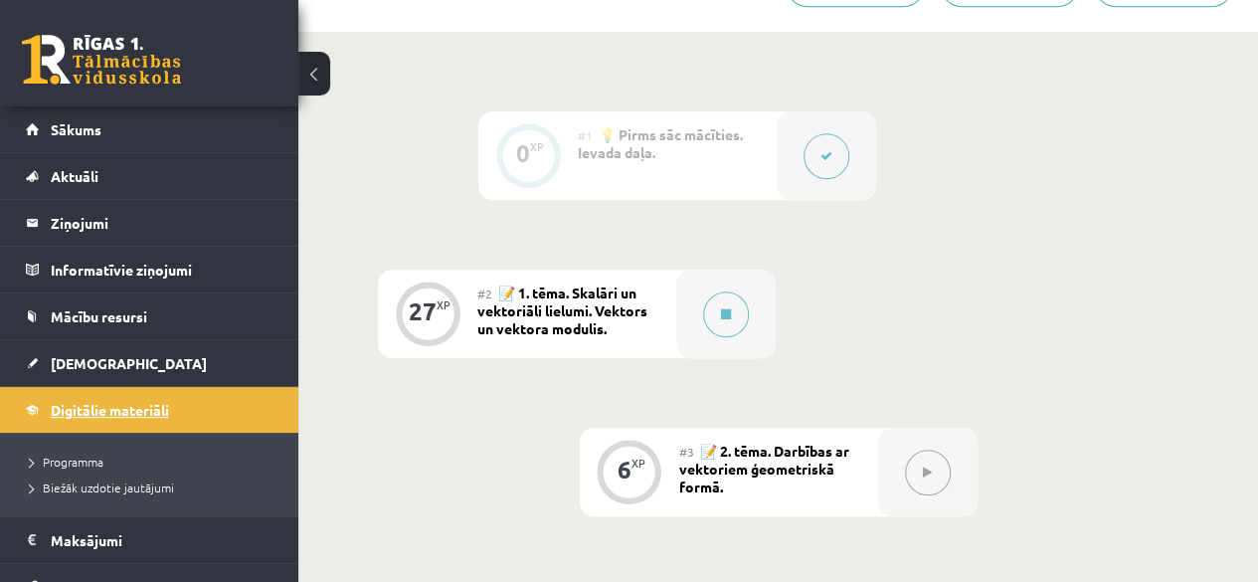
click at [127, 403] on span "Digitālie materiāli" at bounding box center [110, 410] width 118 height 18
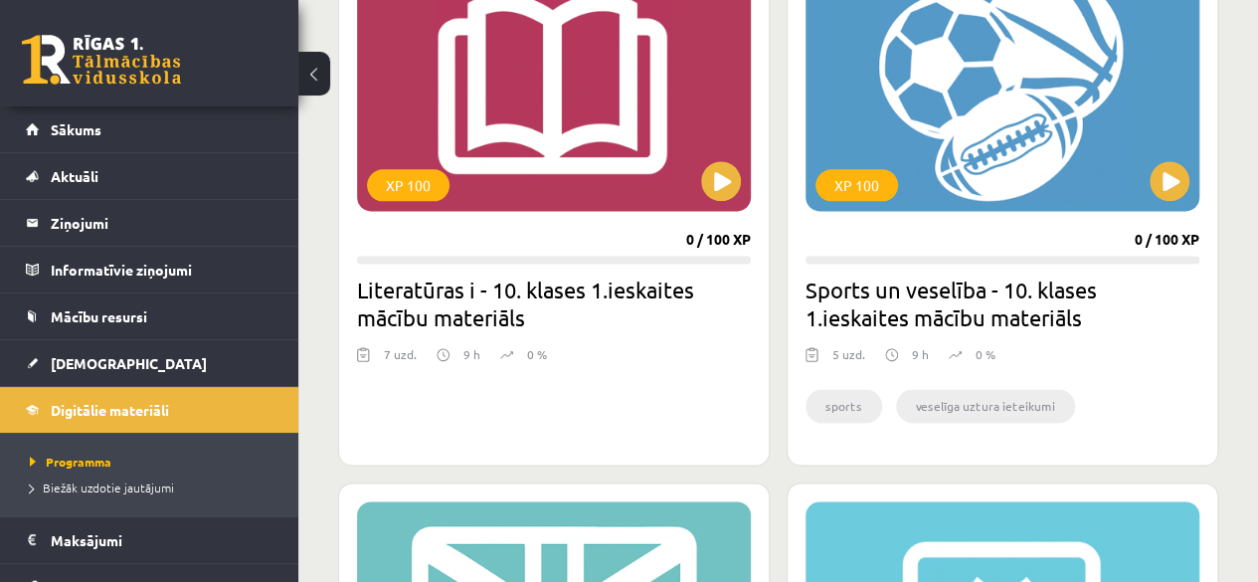
scroll to position [1233, 0]
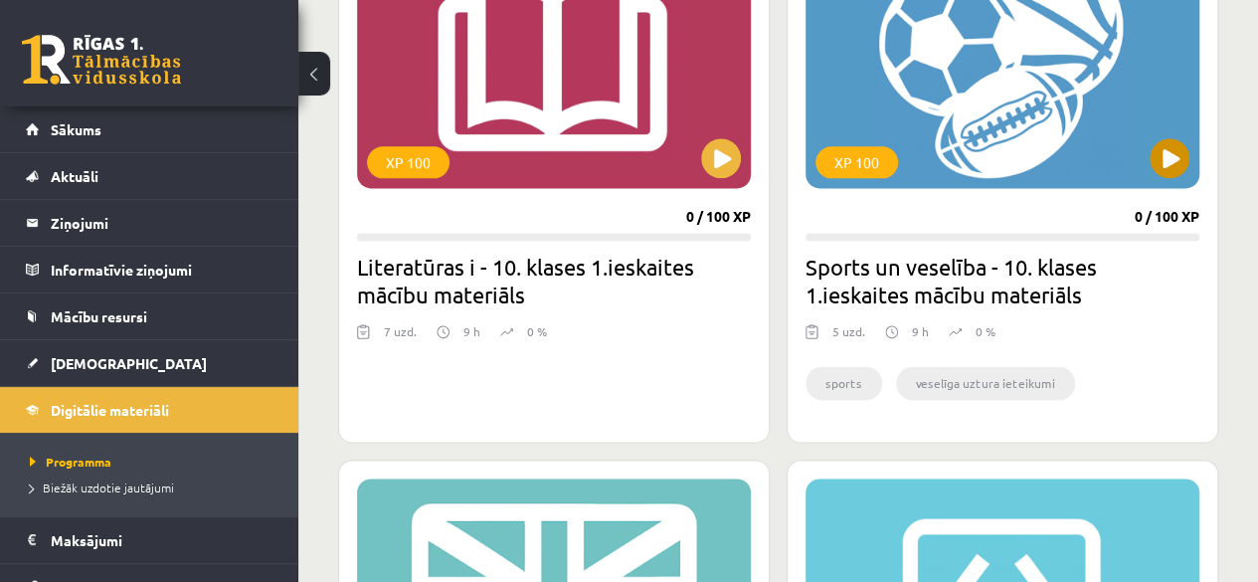
click at [882, 167] on div "XP 100" at bounding box center [857, 162] width 83 height 32
click at [853, 158] on div "XP 100" at bounding box center [857, 162] width 83 height 32
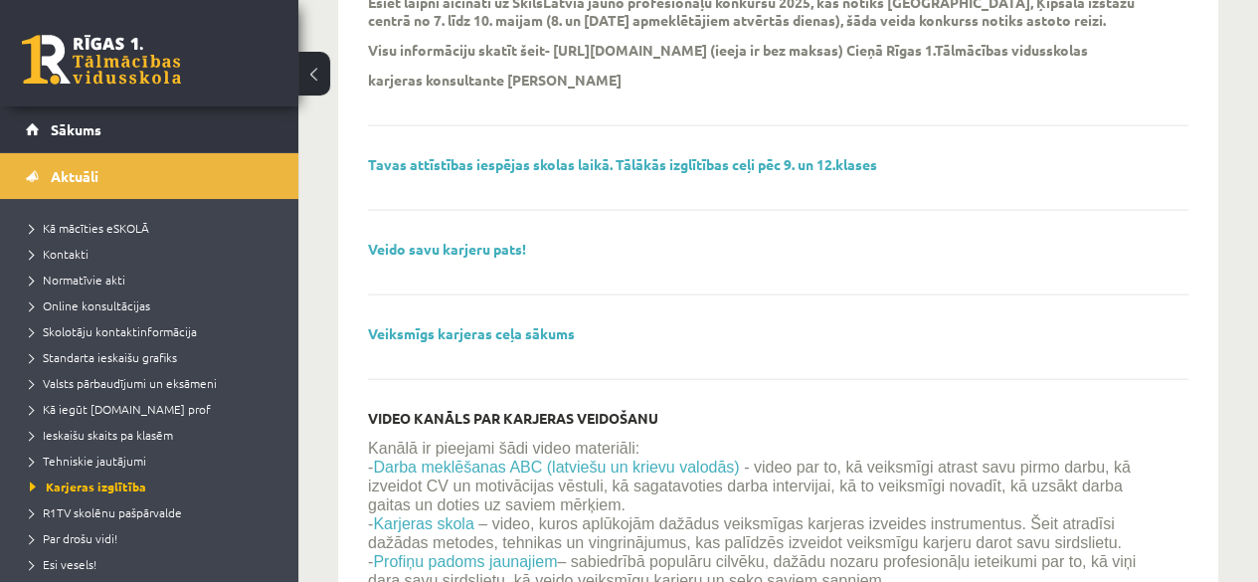
scroll to position [2222, 0]
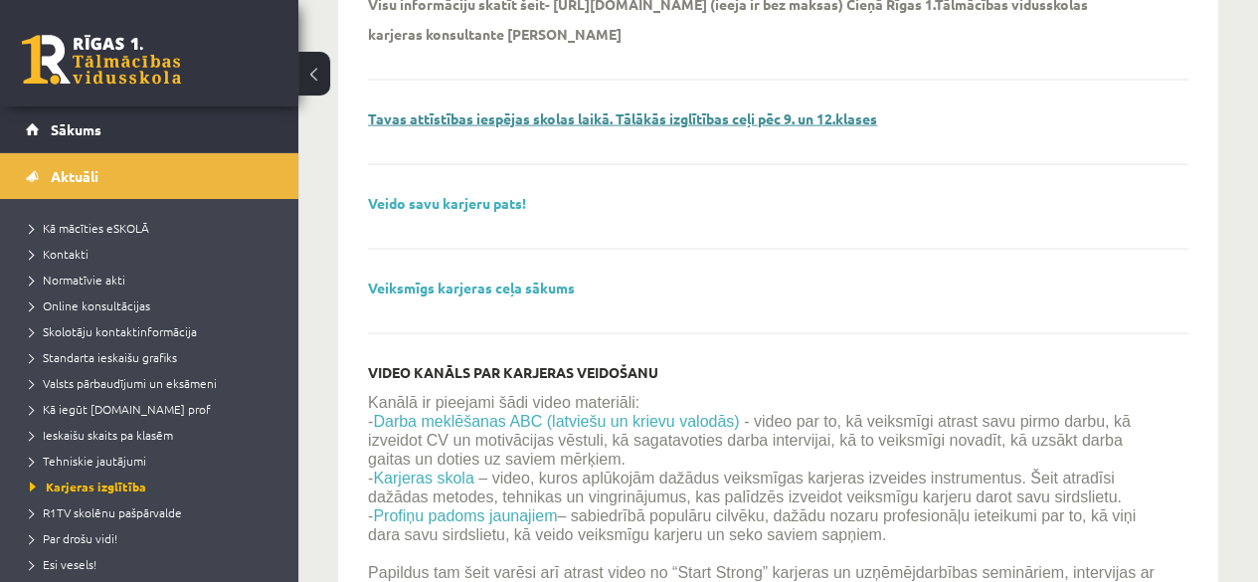
click at [717, 127] on link "Tavas attīstības iespējas skolas laikā. Tālākās izglītības ceļi pēc 9. un 12.kl…" at bounding box center [622, 118] width 509 height 18
click at [137, 430] on span "Ieskaišu skaits pa klasēm" at bounding box center [101, 435] width 143 height 16
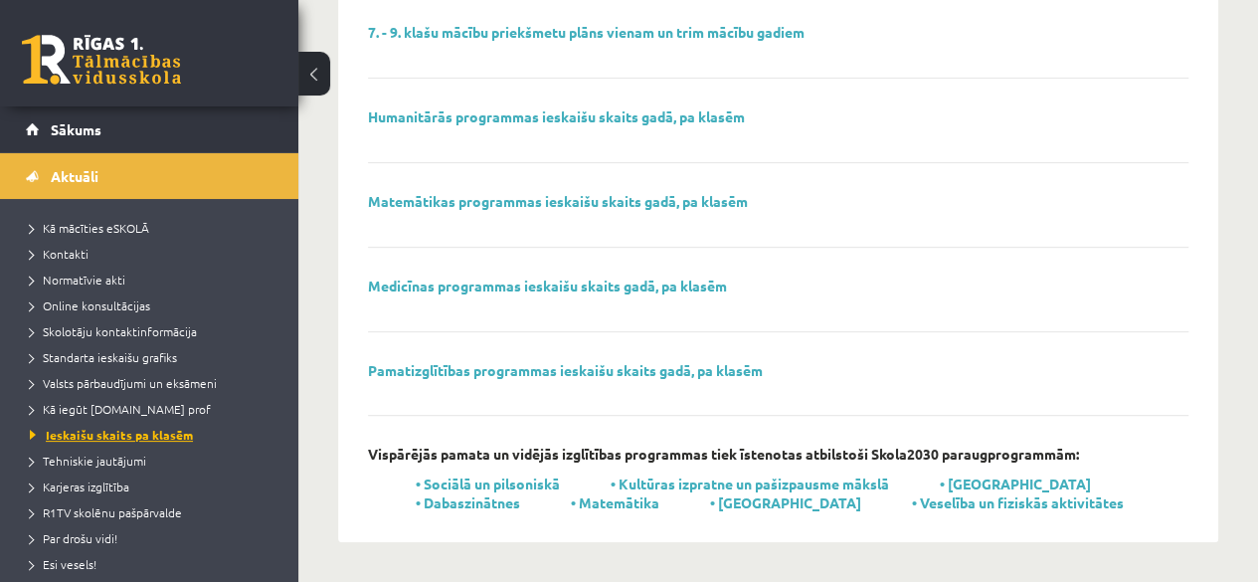
scroll to position [302, 0]
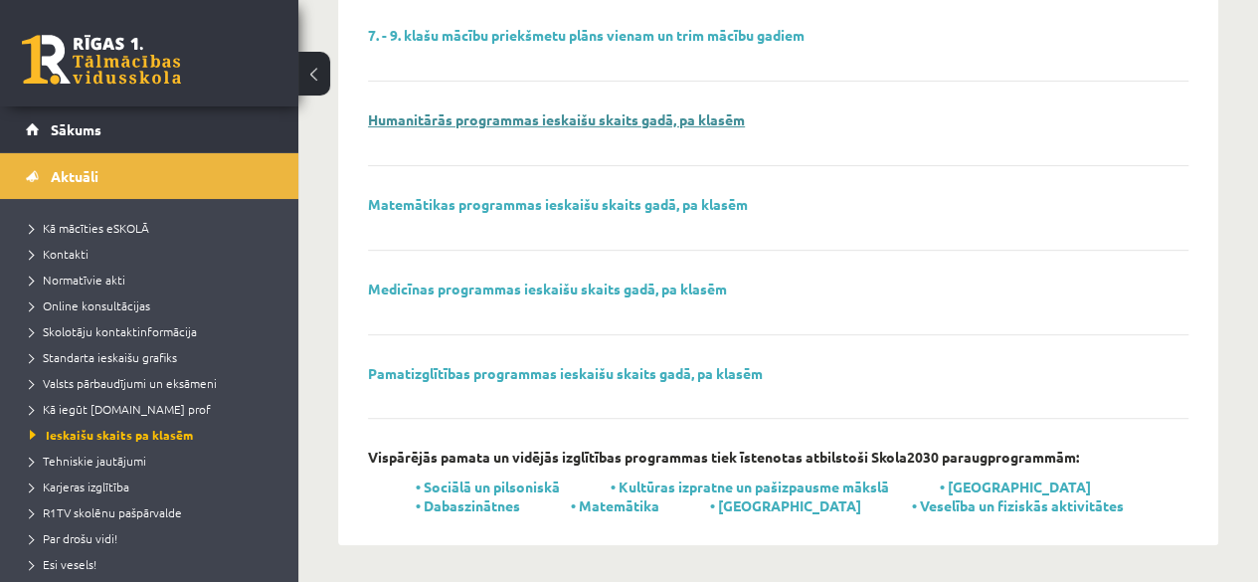
click at [658, 119] on link "Humanitārās programmas ieskaišu skaits gadā, pa klasēm" at bounding box center [556, 119] width 377 height 18
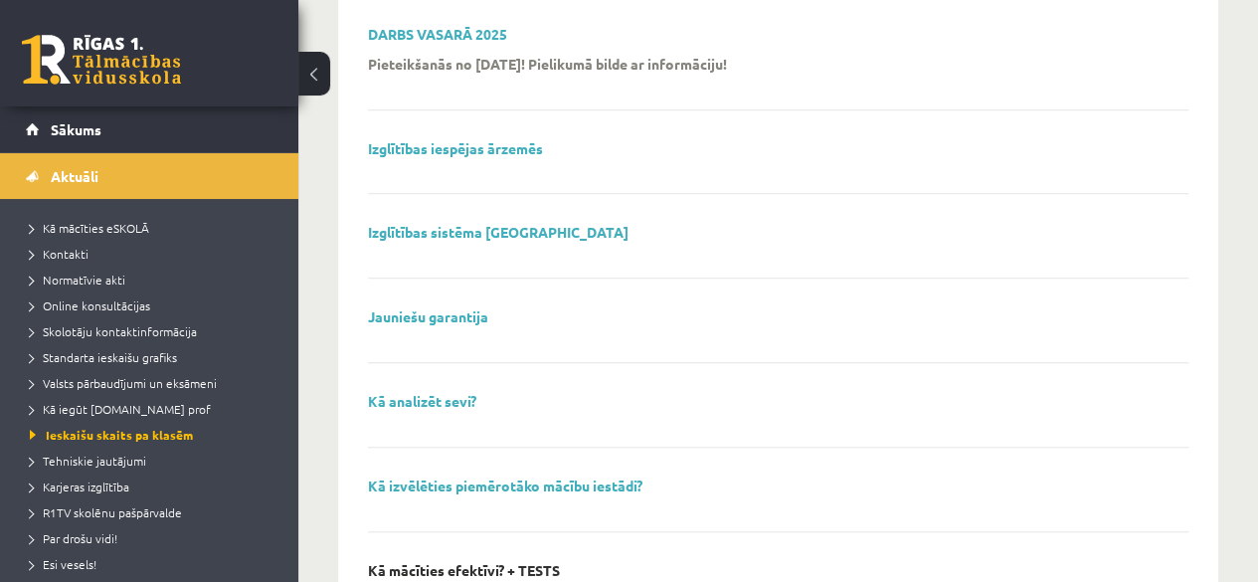
scroll to position [621, 0]
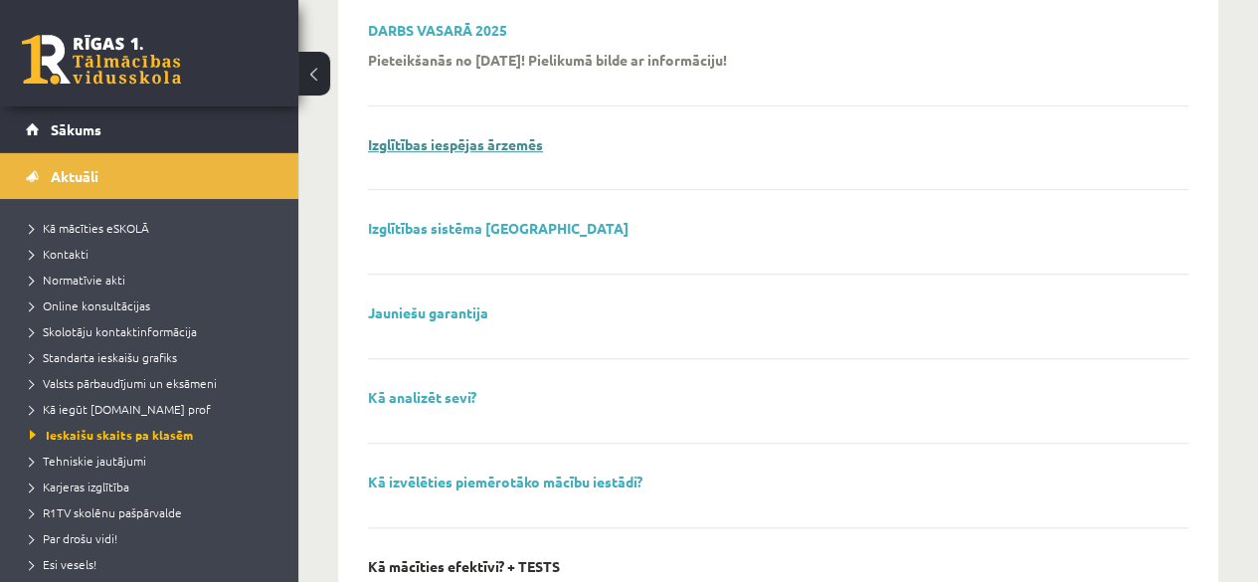
click at [468, 142] on link "Izglītības iespējas ārzemēs" at bounding box center [455, 144] width 175 height 18
click at [182, 335] on span "Skolotāju kontaktinformācija" at bounding box center [113, 331] width 167 height 16
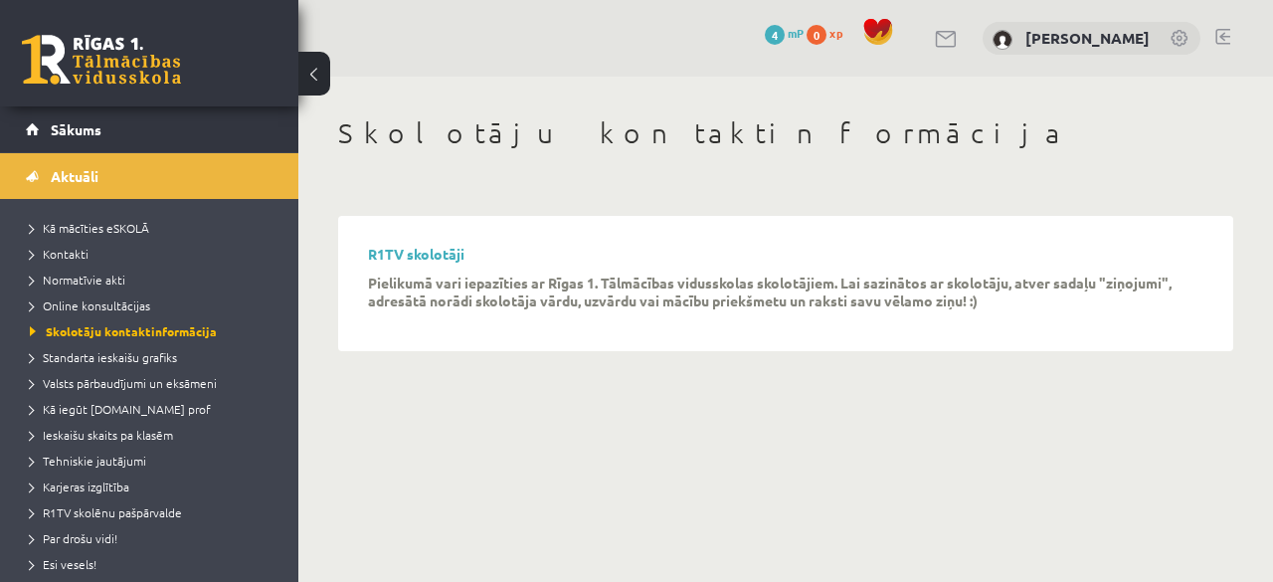
click at [409, 264] on div "R1TV skolotāji Pielikumā vari iepazīties ar Rīgas 1. Tālmācības vidusskolas sko…" at bounding box center [785, 284] width 835 height 77
click at [408, 261] on link "R1TV skolotāji" at bounding box center [416, 254] width 96 height 18
click at [60, 142] on link "Sākums" at bounding box center [150, 129] width 248 height 46
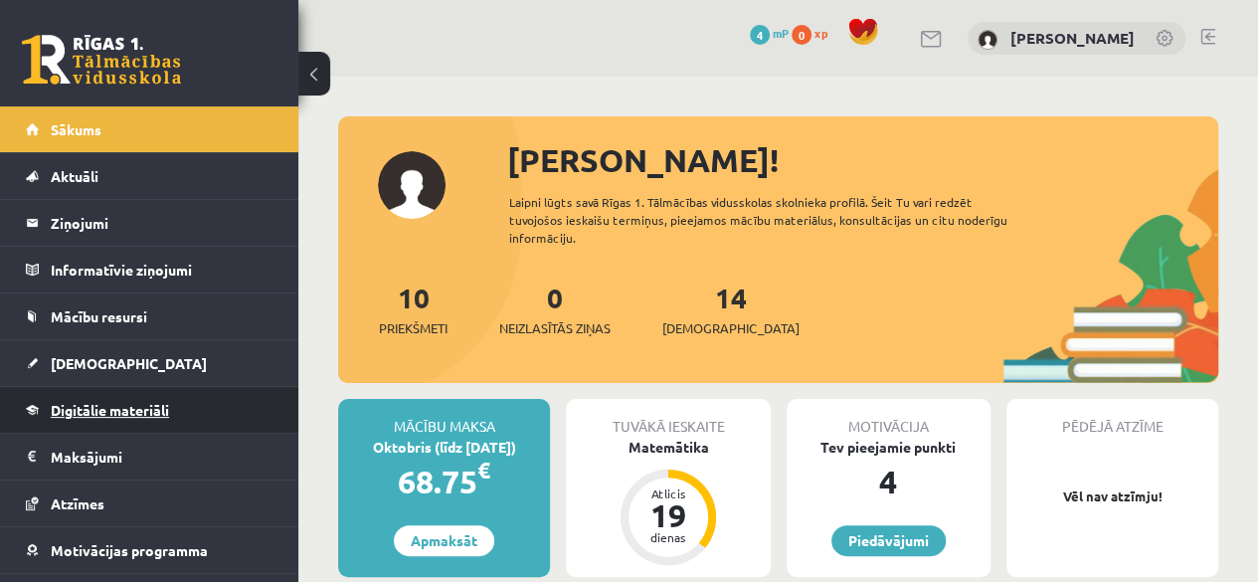
click at [118, 413] on span "Digitālie materiāli" at bounding box center [110, 410] width 118 height 18
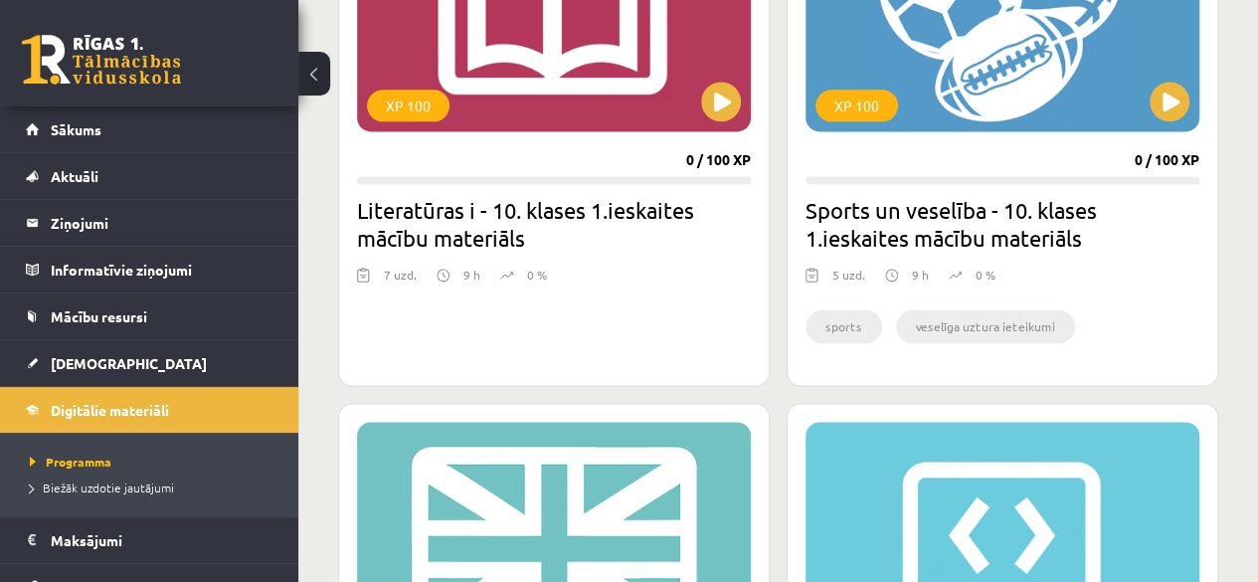
scroll to position [1284, 0]
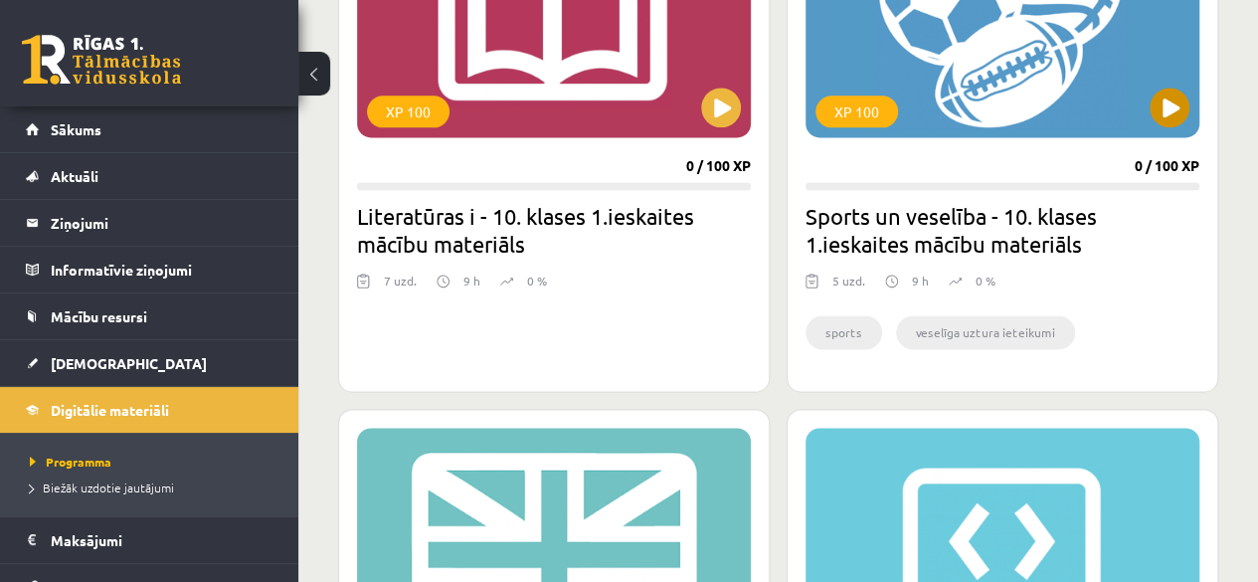
click at [851, 106] on div "XP 100" at bounding box center [857, 111] width 83 height 32
click at [893, 41] on div "XP 100" at bounding box center [1003, 13] width 394 height 249
click at [889, 83] on div "XP 100" at bounding box center [1003, 13] width 394 height 249
click at [940, 83] on div "XP 100" at bounding box center [1003, 13] width 394 height 249
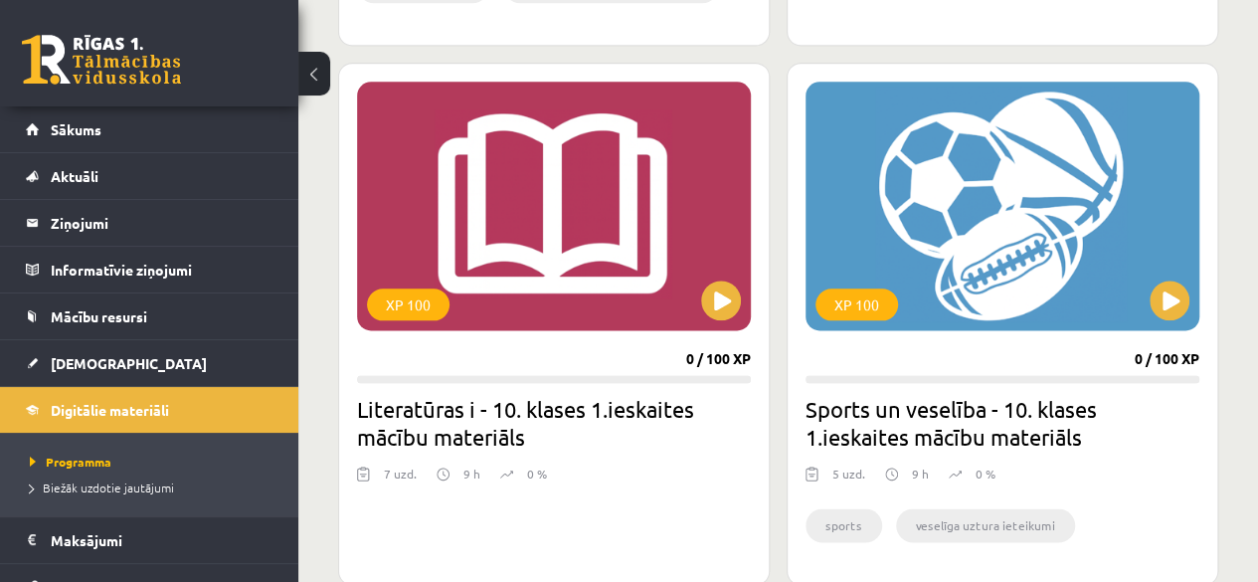
scroll to position [1085, 0]
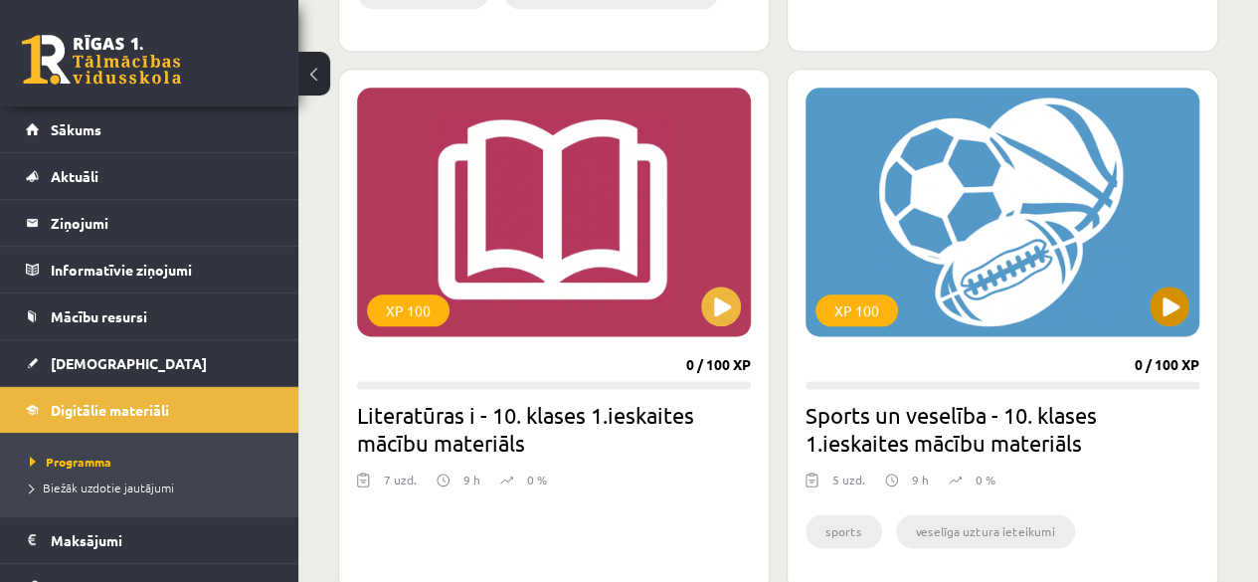
click at [1051, 250] on div "XP 100" at bounding box center [1003, 212] width 394 height 249
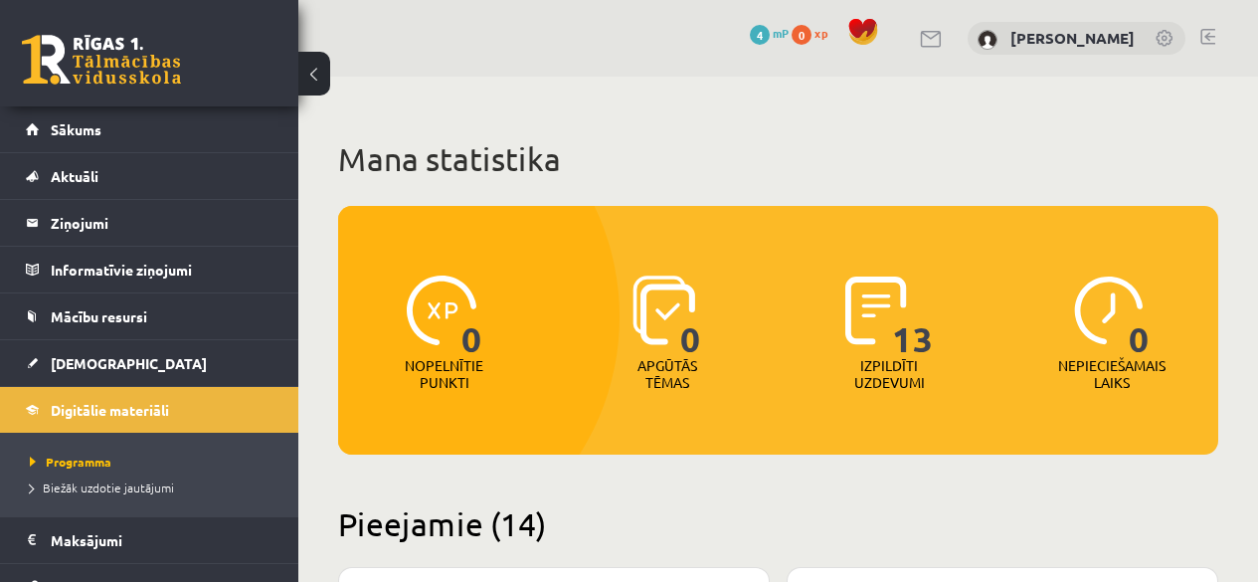
scroll to position [1085, 0]
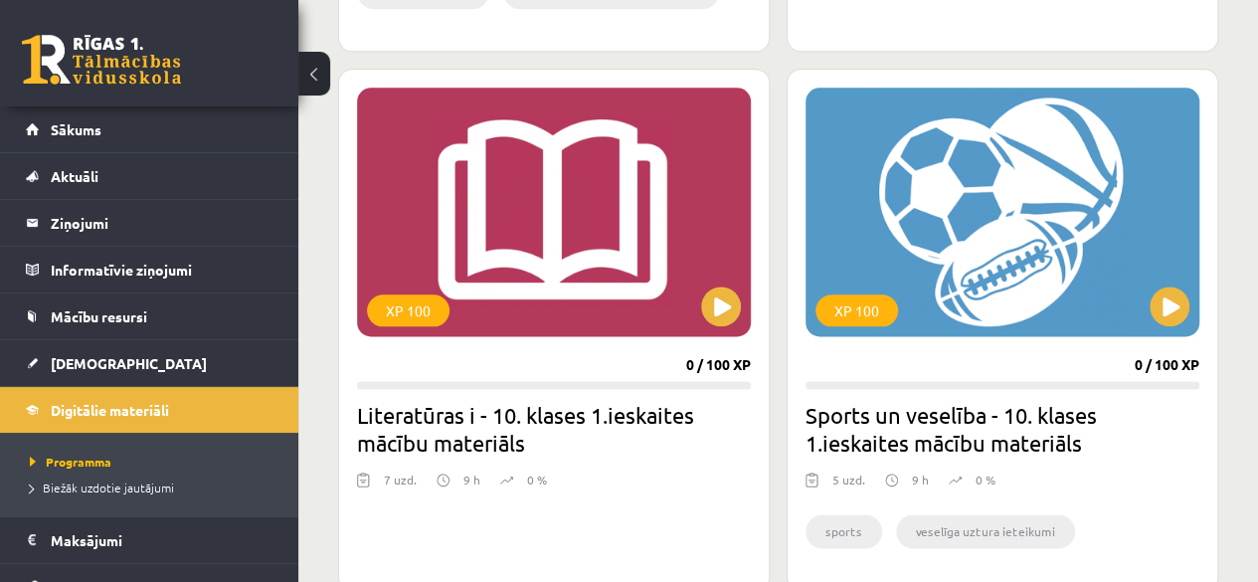
click at [955, 253] on div "XP 100" at bounding box center [1003, 212] width 394 height 249
click at [73, 32] on div "0 Dāvanas 4 mP 0 xp" at bounding box center [149, 53] width 298 height 106
click at [62, 119] on link "Sākums" at bounding box center [150, 129] width 248 height 46
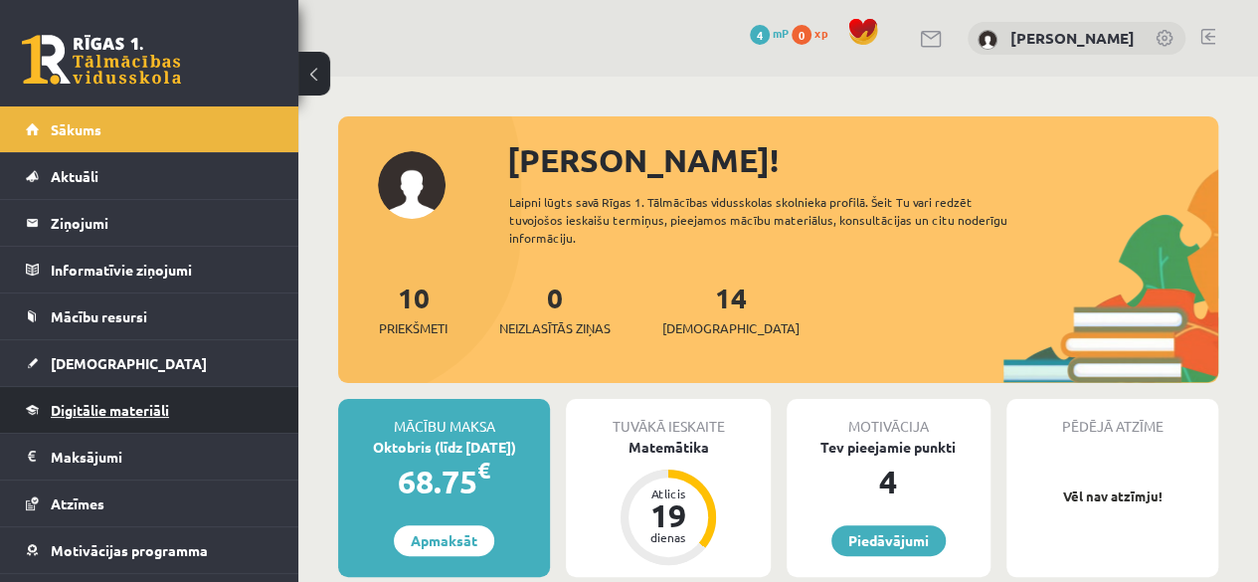
click at [116, 396] on link "Digitālie materiāli" at bounding box center [150, 410] width 248 height 46
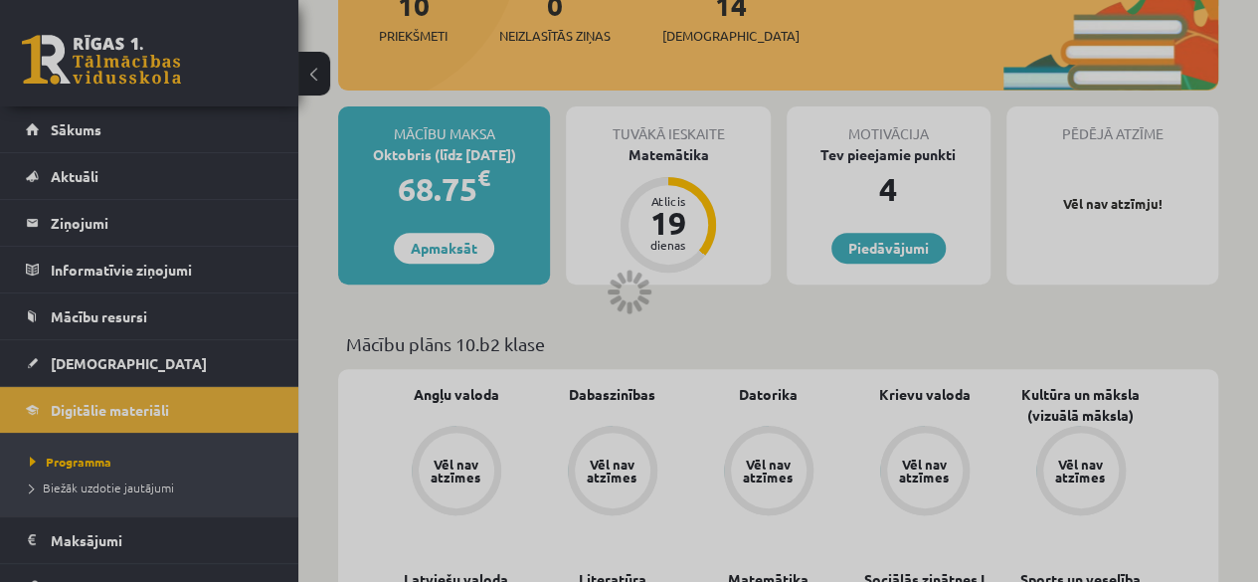
scroll to position [311, 0]
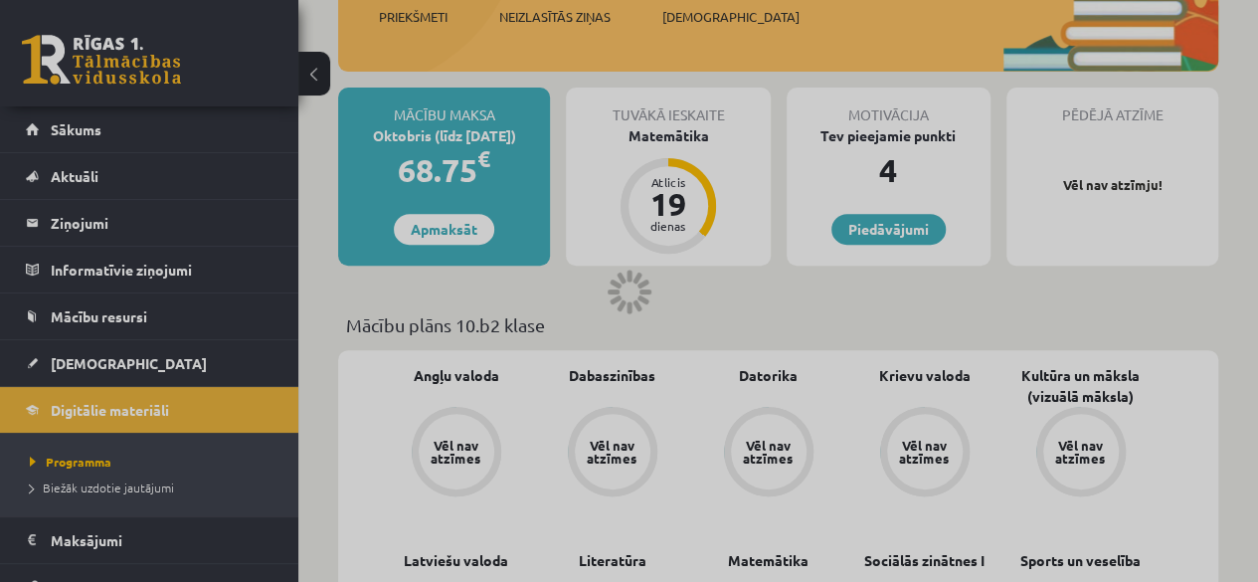
click at [74, 228] on div at bounding box center [629, 291] width 1258 height 582
